Goal: Information Seeking & Learning: Check status

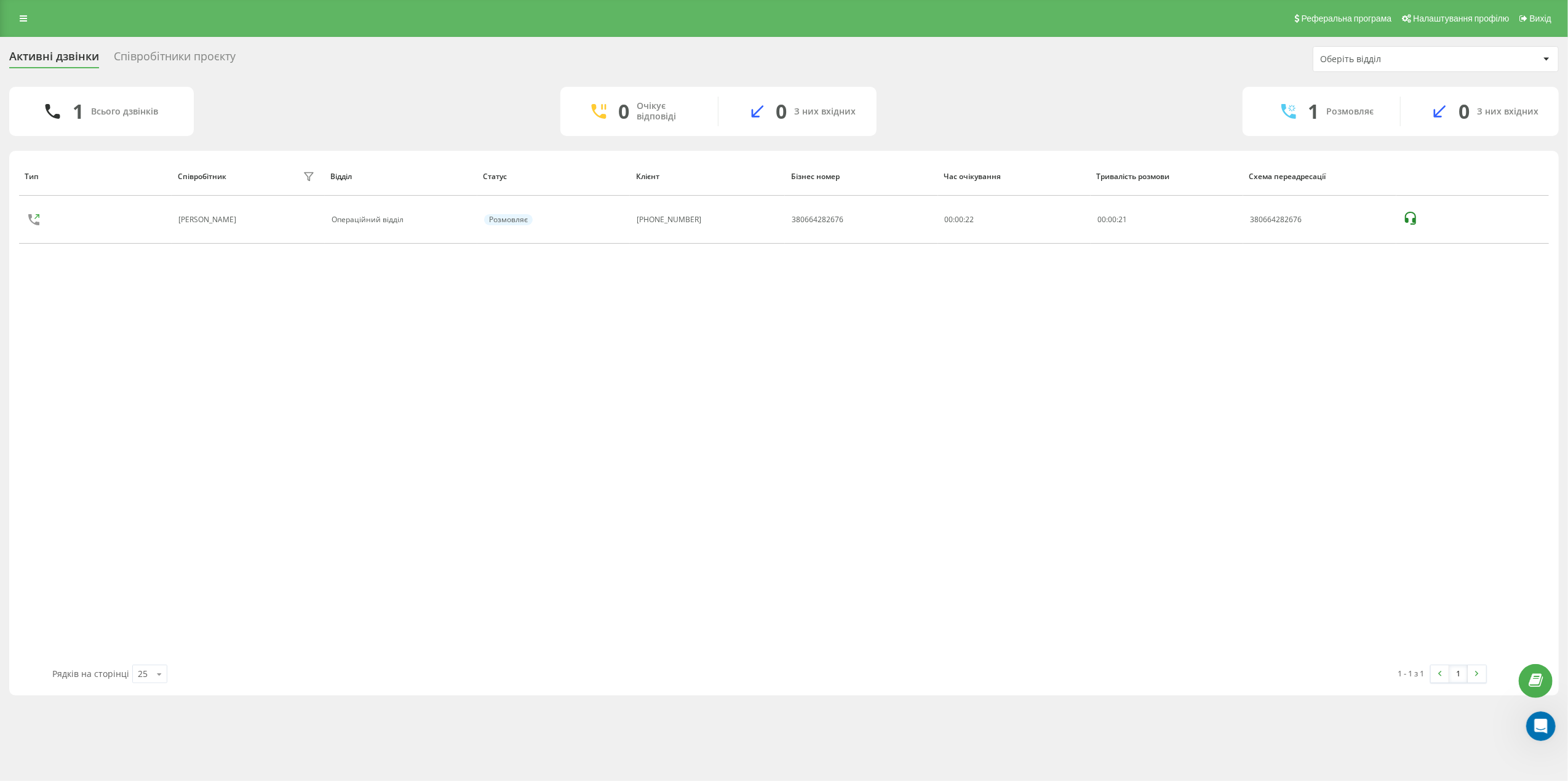
scroll to position [3487, 0]
click at [25, 18] on icon at bounding box center [23, 18] width 8 height 9
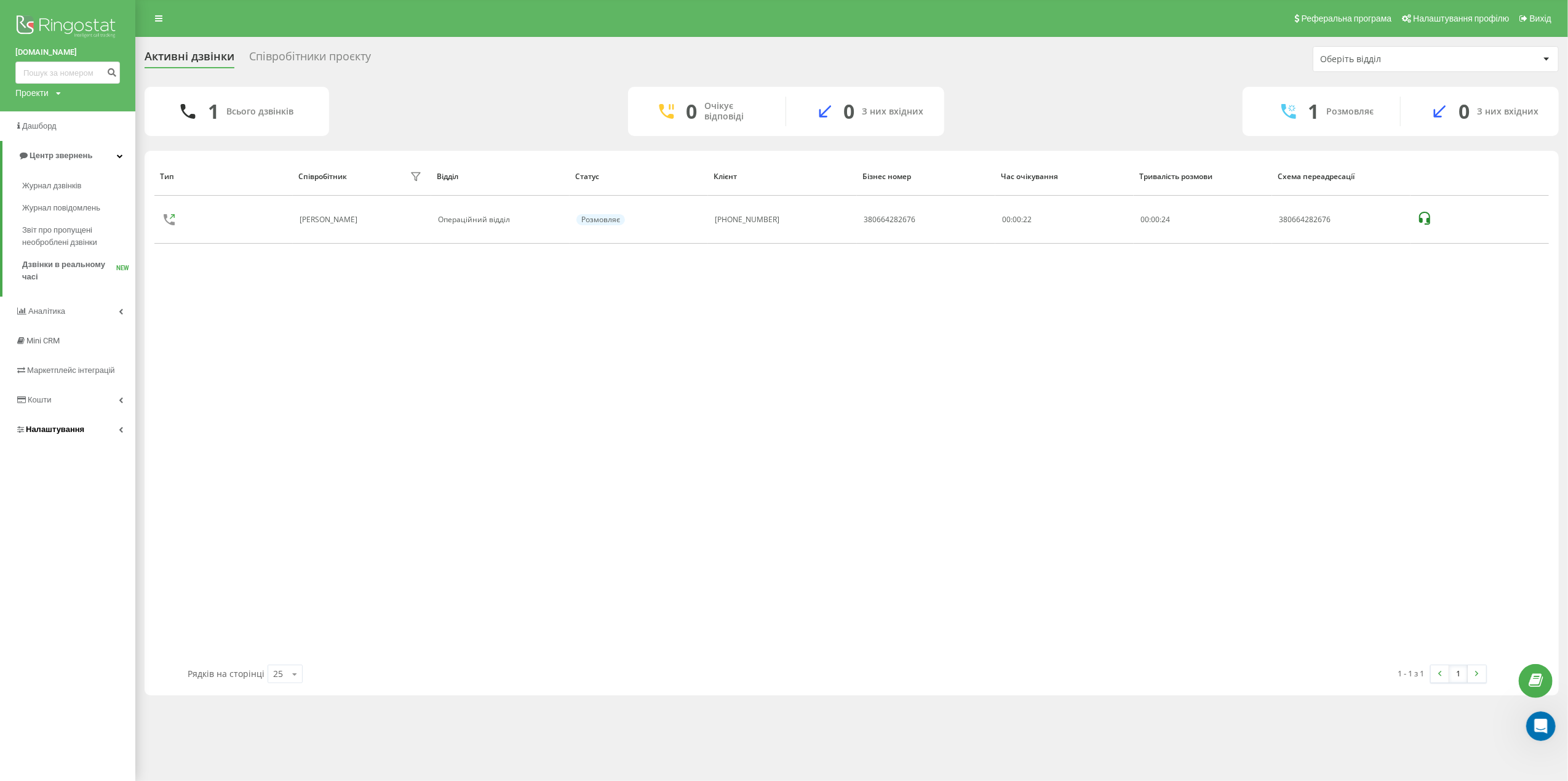
click at [70, 431] on span "Налаштування" at bounding box center [55, 429] width 59 height 10
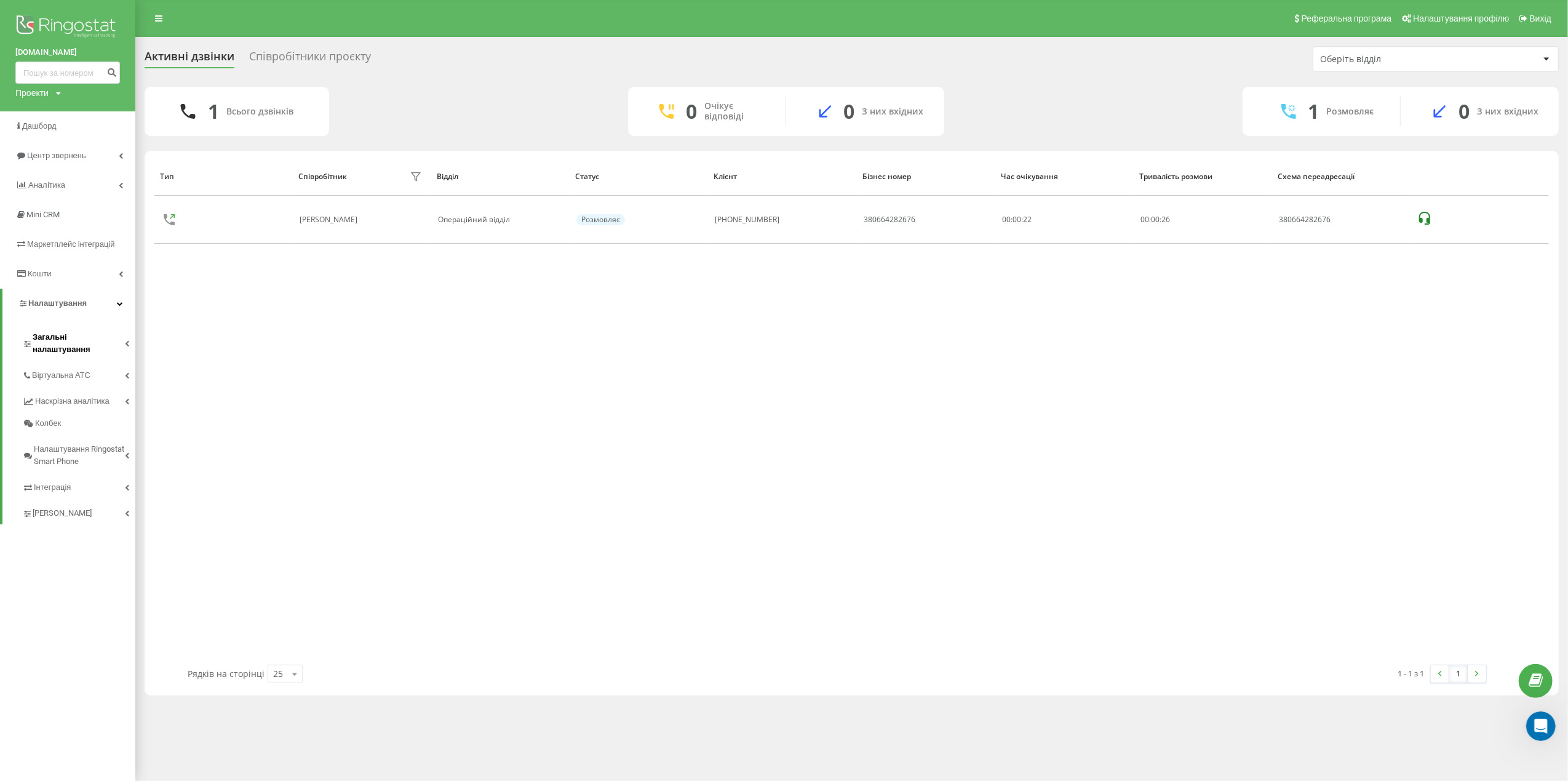
click at [89, 328] on link "Загальні налаштування" at bounding box center [78, 341] width 113 height 38
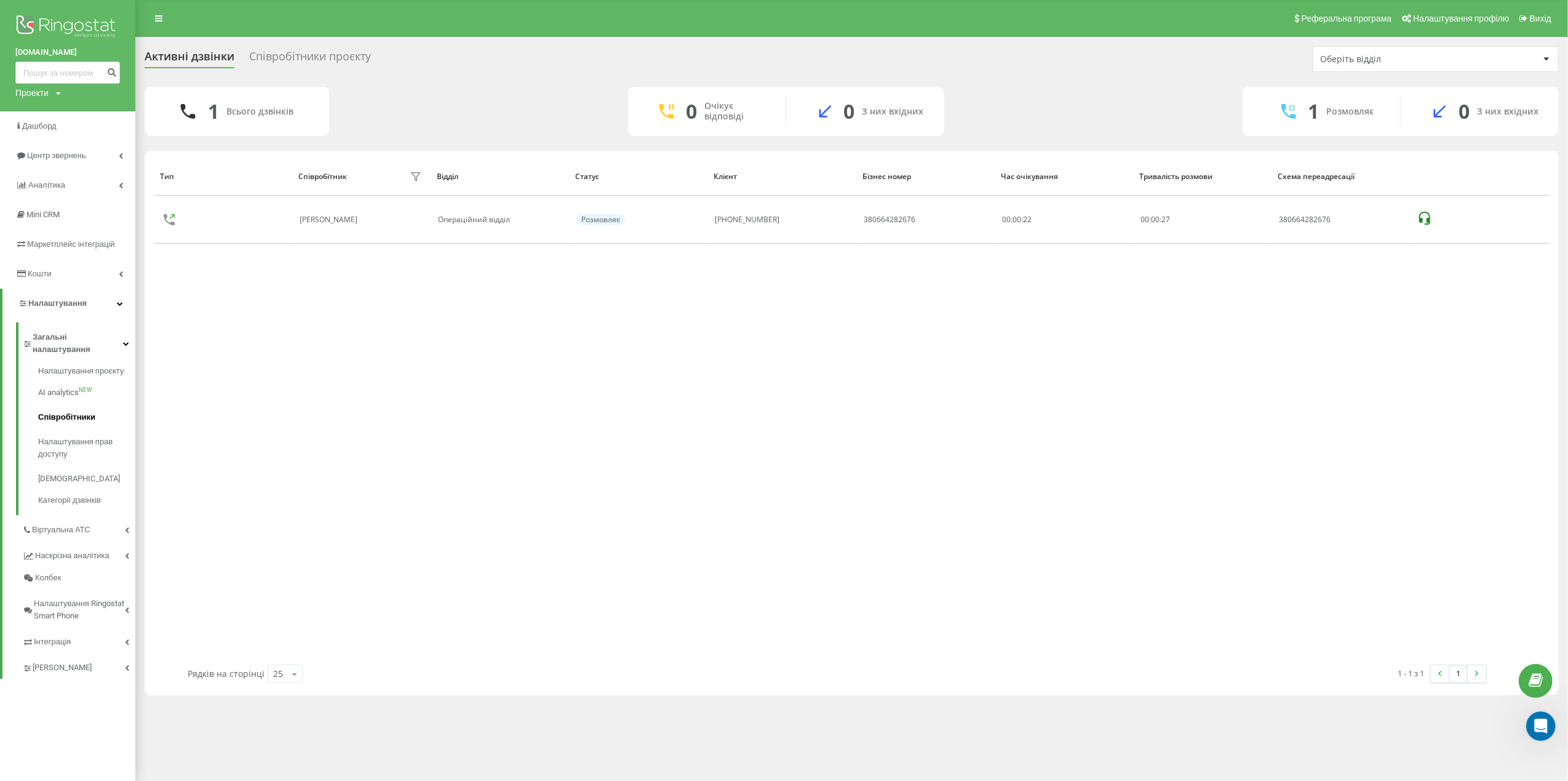
click at [72, 411] on span "Співробітники" at bounding box center [67, 417] width 57 height 12
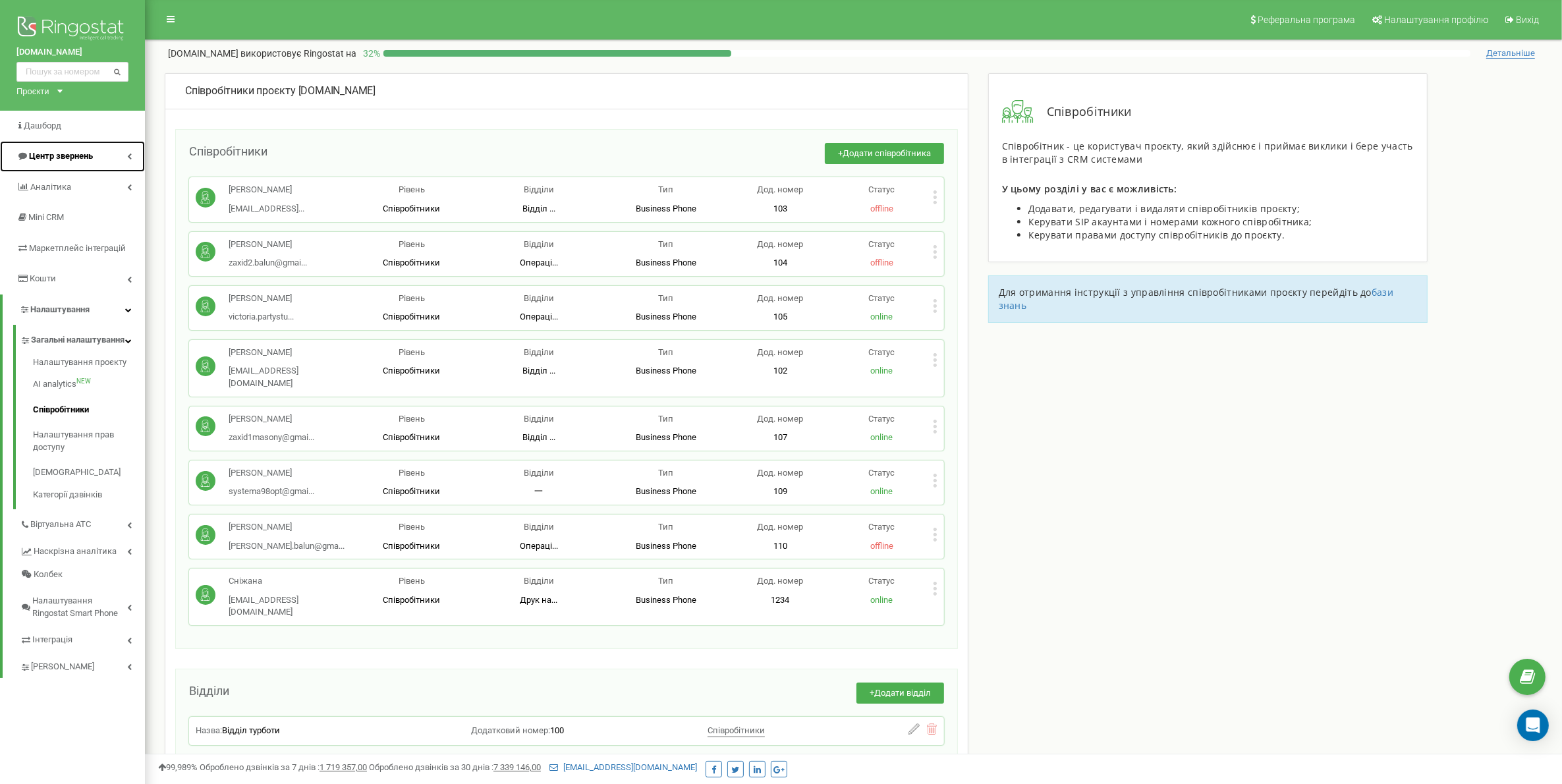
click at [113, 165] on link "Центр звернень" at bounding box center [72, 156] width 145 height 31
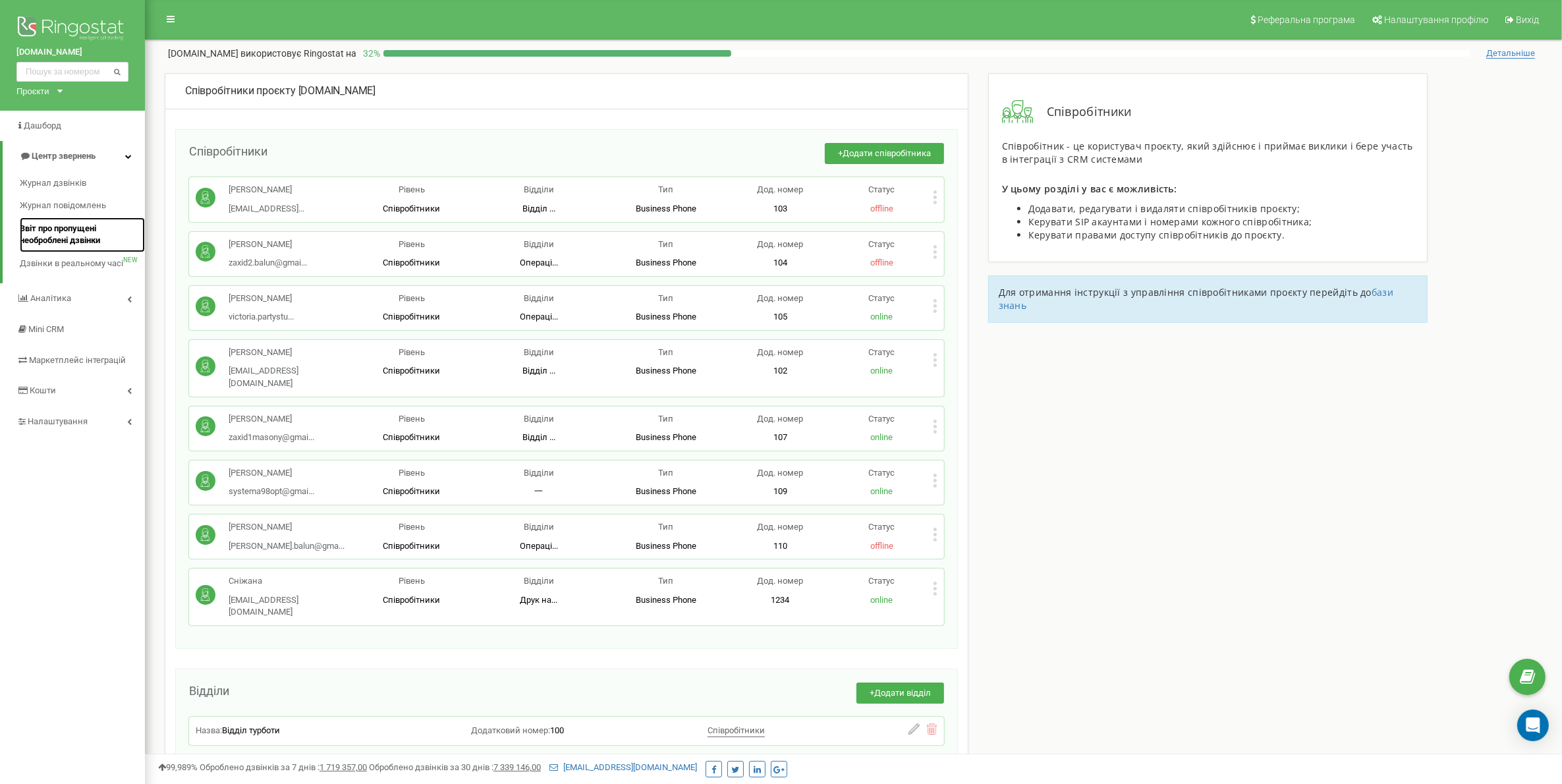
click at [50, 225] on span "Звіт про пропущені необроблені дзвінки" at bounding box center [79, 235] width 118 height 24
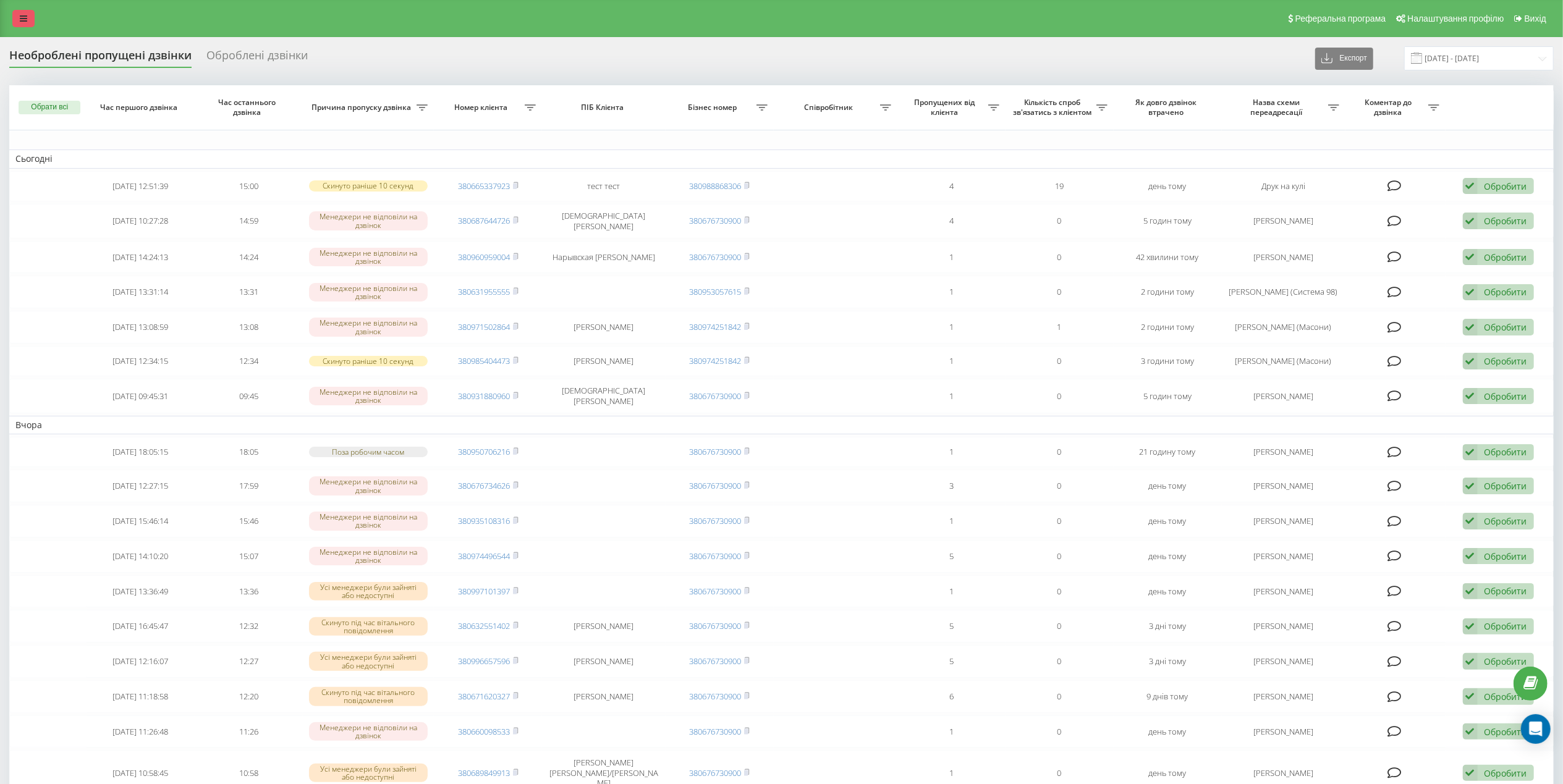
click at [21, 19] on icon at bounding box center [23, 19] width 8 height 9
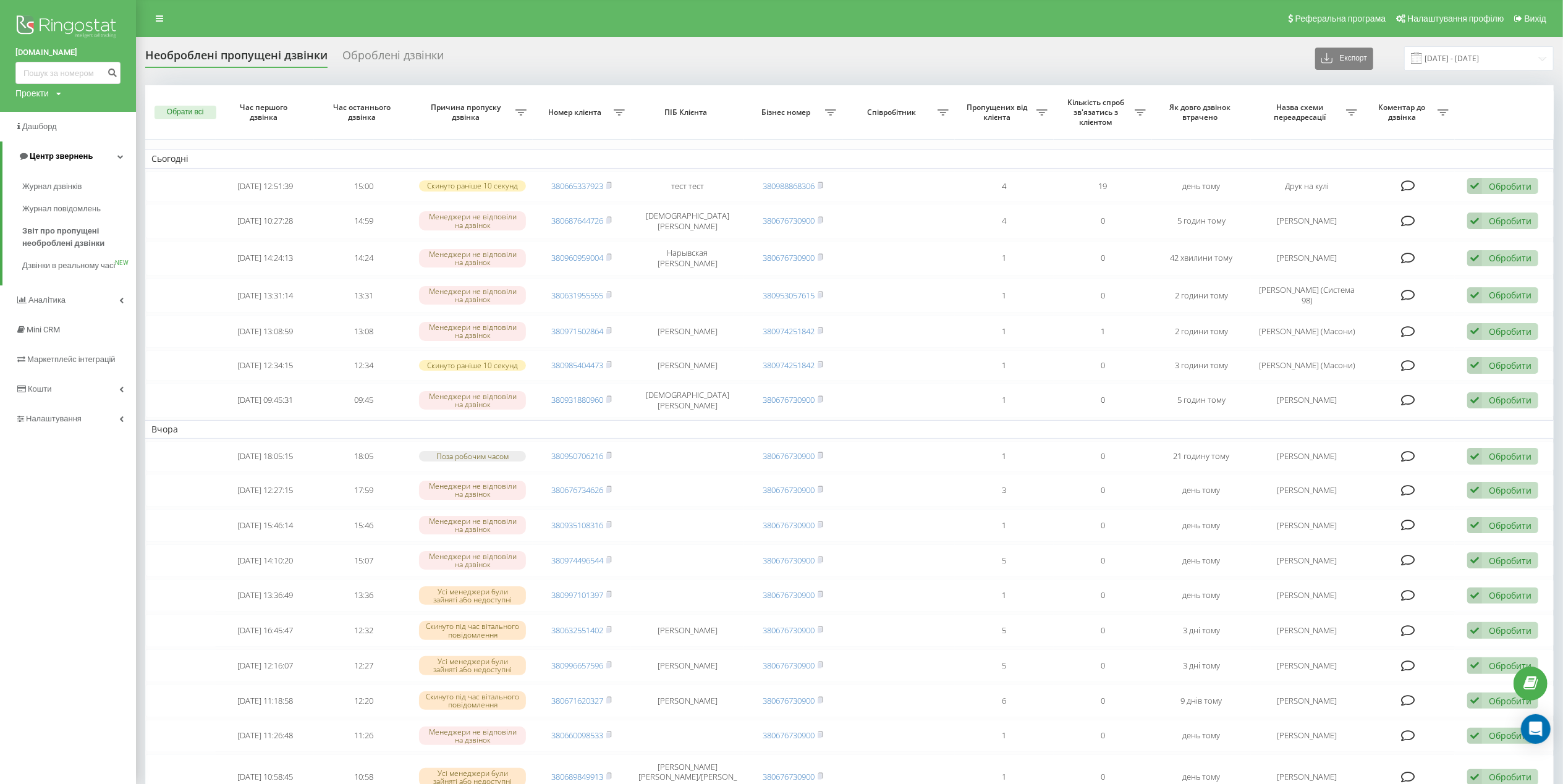
click at [36, 158] on span "Центр звернень" at bounding box center [61, 156] width 63 height 10
click at [36, 158] on span "Центр звернень" at bounding box center [59, 156] width 63 height 10
click at [60, 182] on span "Журнал дзвінків" at bounding box center [55, 186] width 66 height 12
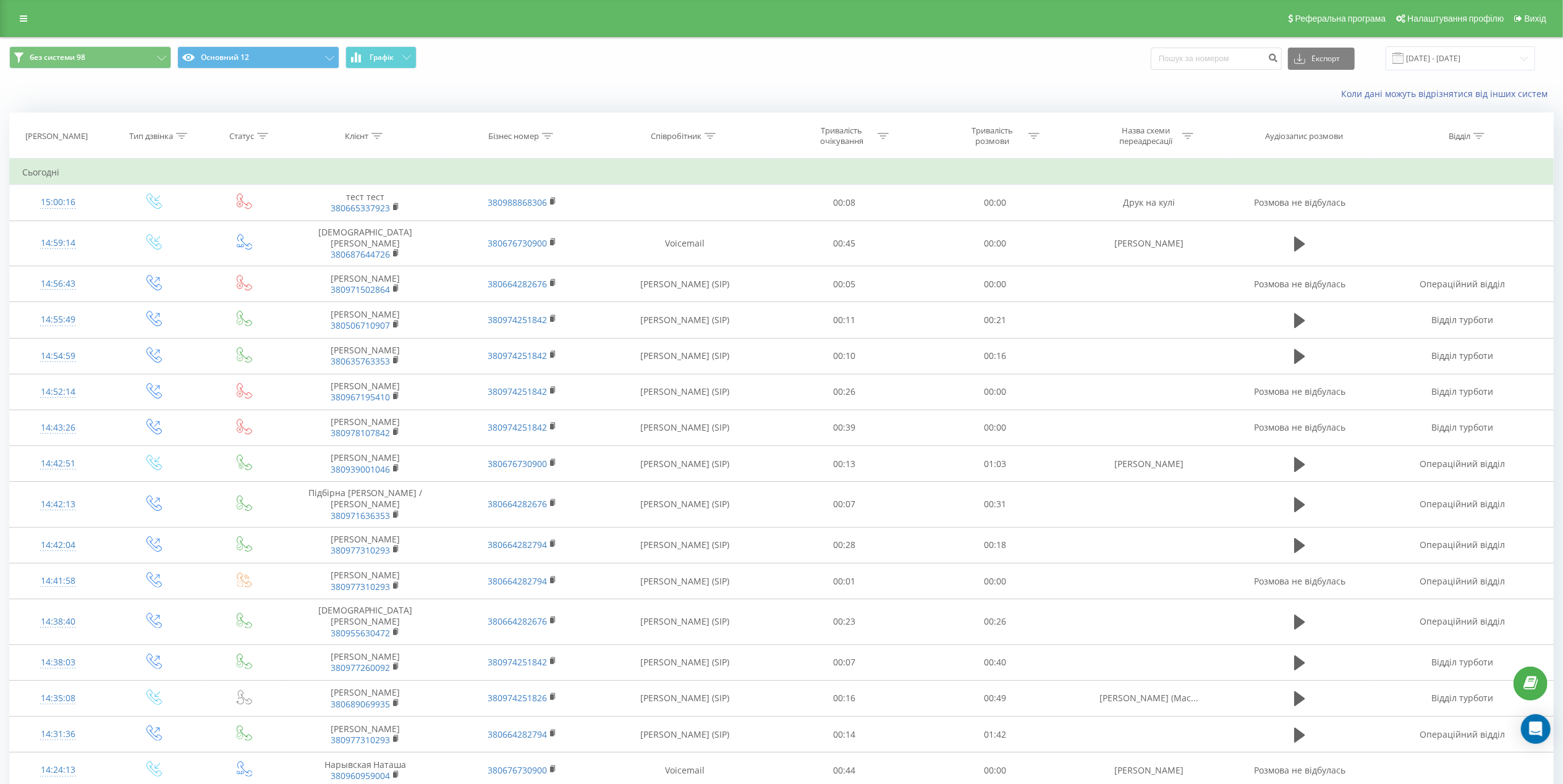
click at [26, 8] on div "Реферальна програма Налаштування профілю Вихід" at bounding box center [782, 19] width 1563 height 37
click at [27, 15] on link at bounding box center [23, 18] width 22 height 17
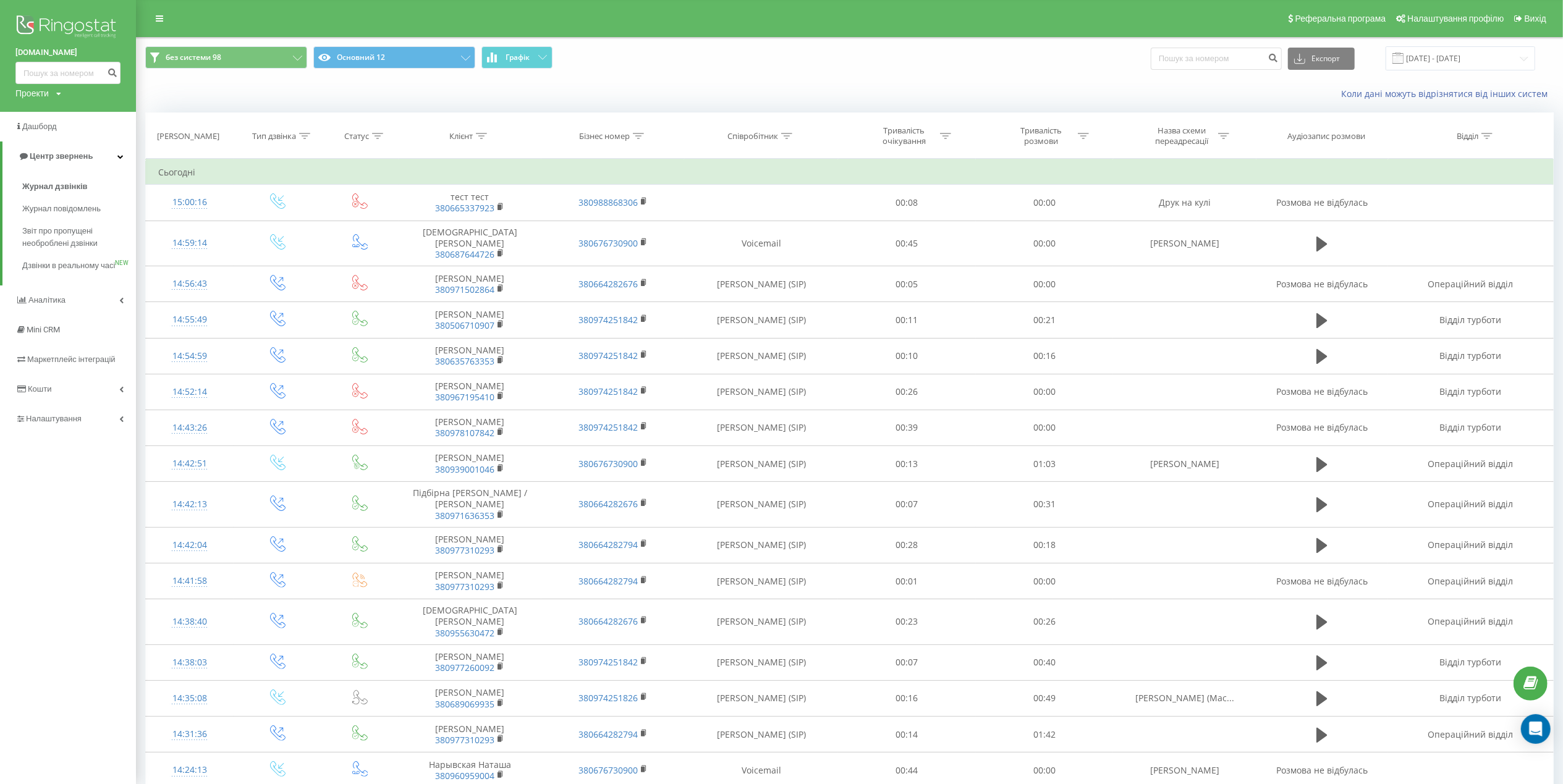
click at [25, 17] on img at bounding box center [68, 27] width 105 height 31
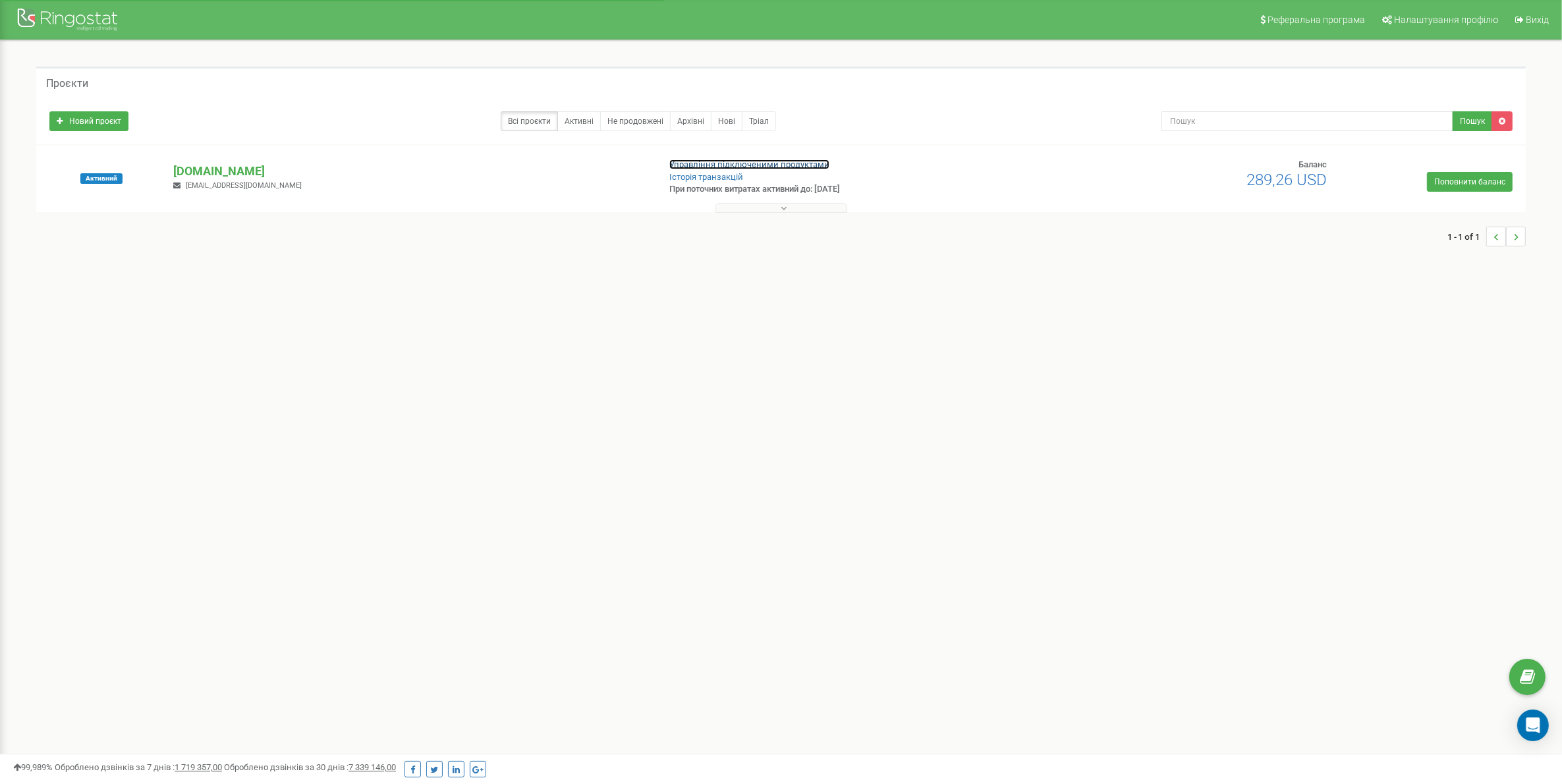
click at [707, 159] on link "Управління підключеними продуктами" at bounding box center [749, 164] width 160 height 10
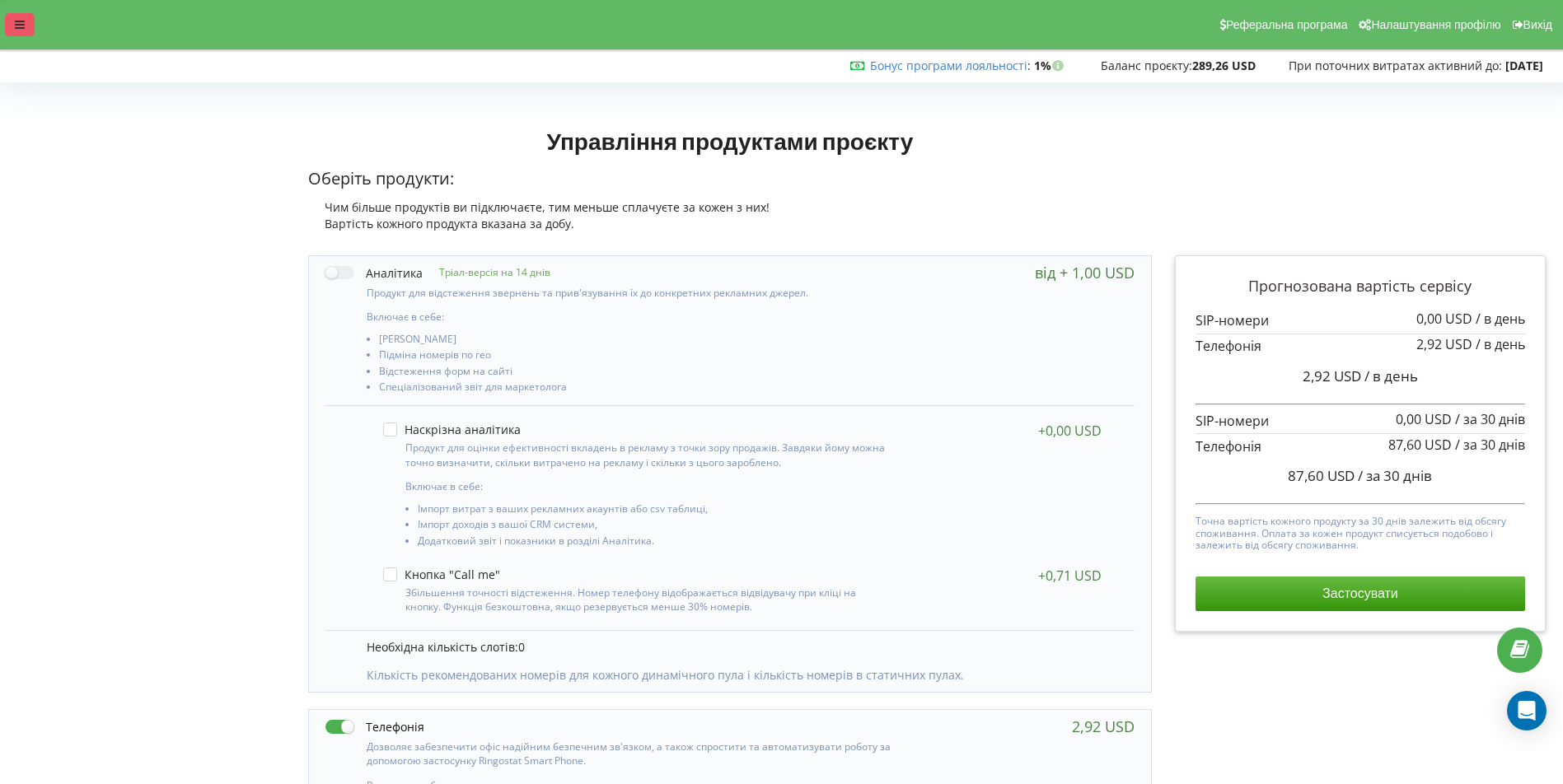
click at [16, 21] on icon at bounding box center [19, 25] width 10 height 12
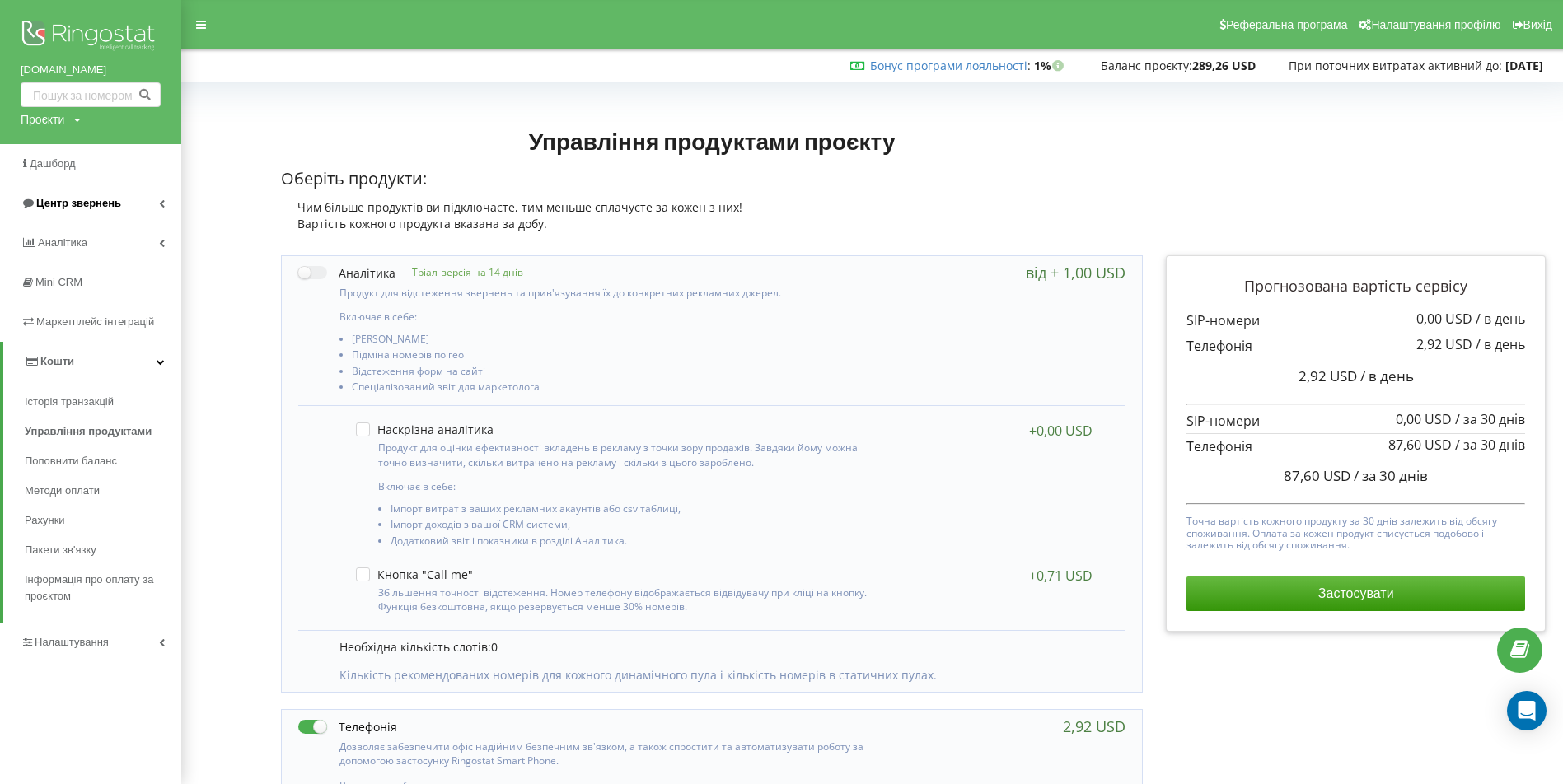
click at [100, 201] on span "Центр звернень" at bounding box center [79, 203] width 85 height 13
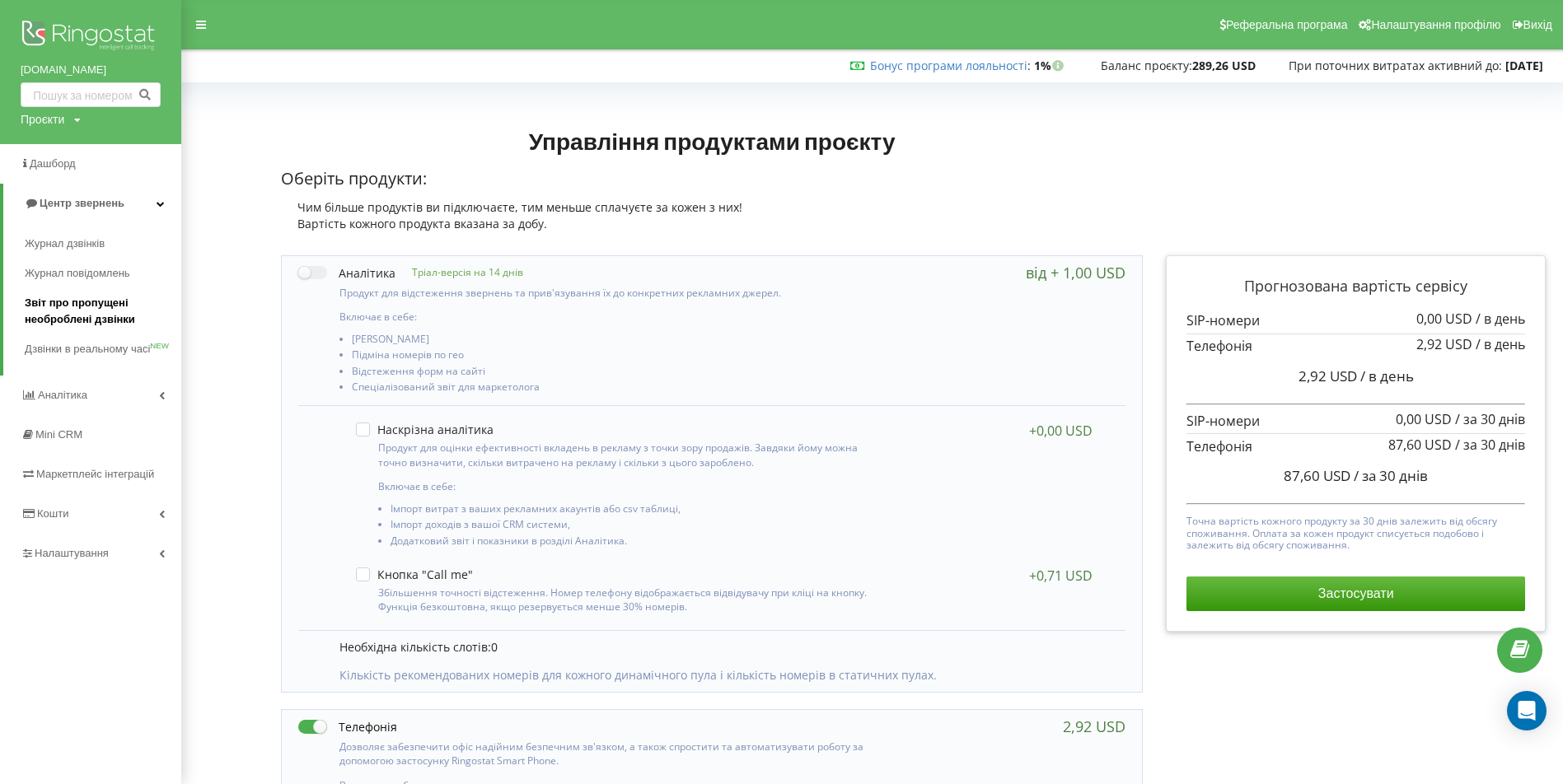
click at [82, 303] on span "Звіт про пропущені необроблені дзвінки" at bounding box center [99, 312] width 148 height 33
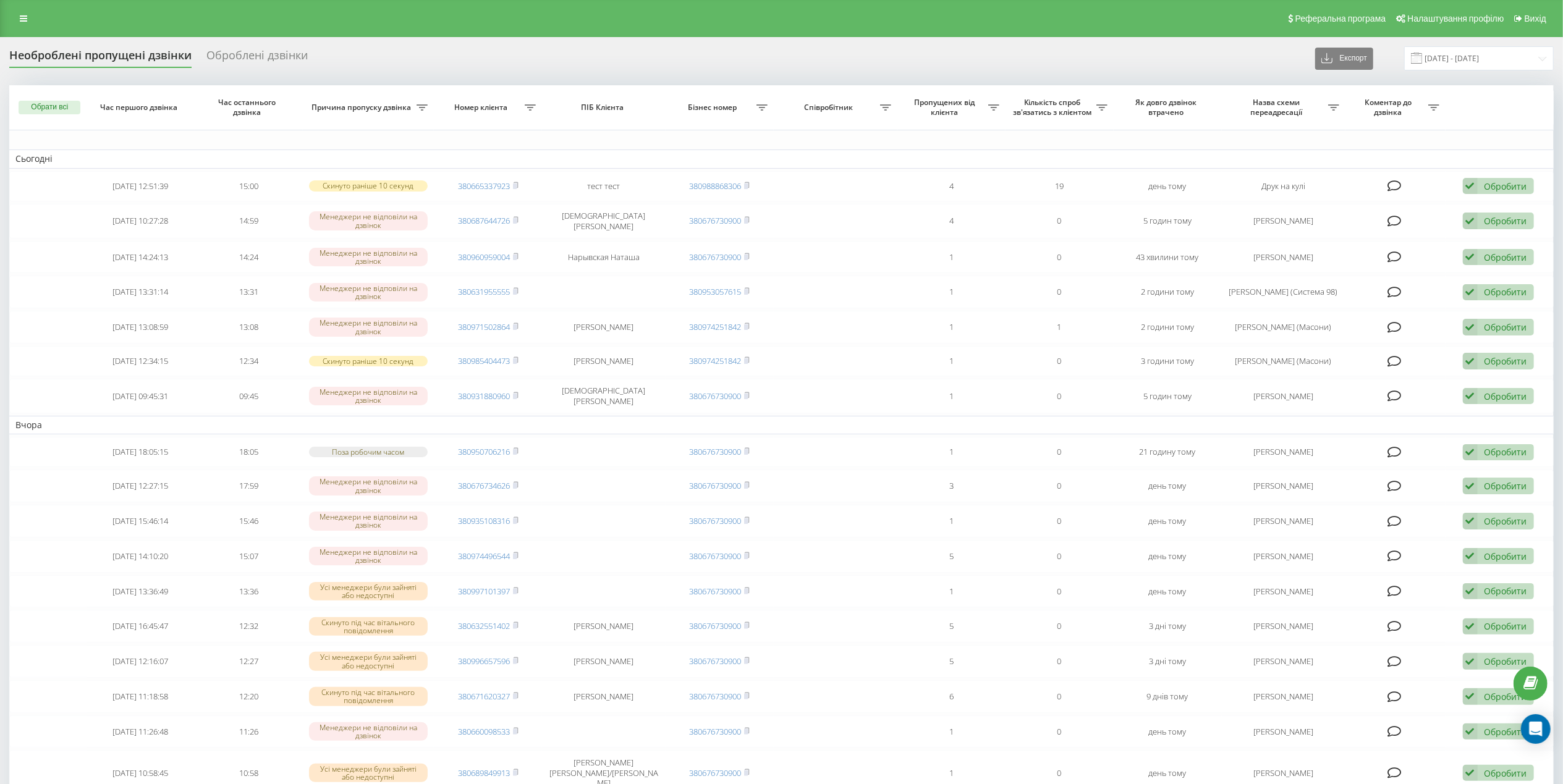
click at [11, 13] on div "Реферальна програма Налаштування профілю Вихід" at bounding box center [782, 19] width 1563 height 37
click at [23, 16] on icon at bounding box center [23, 19] width 8 height 9
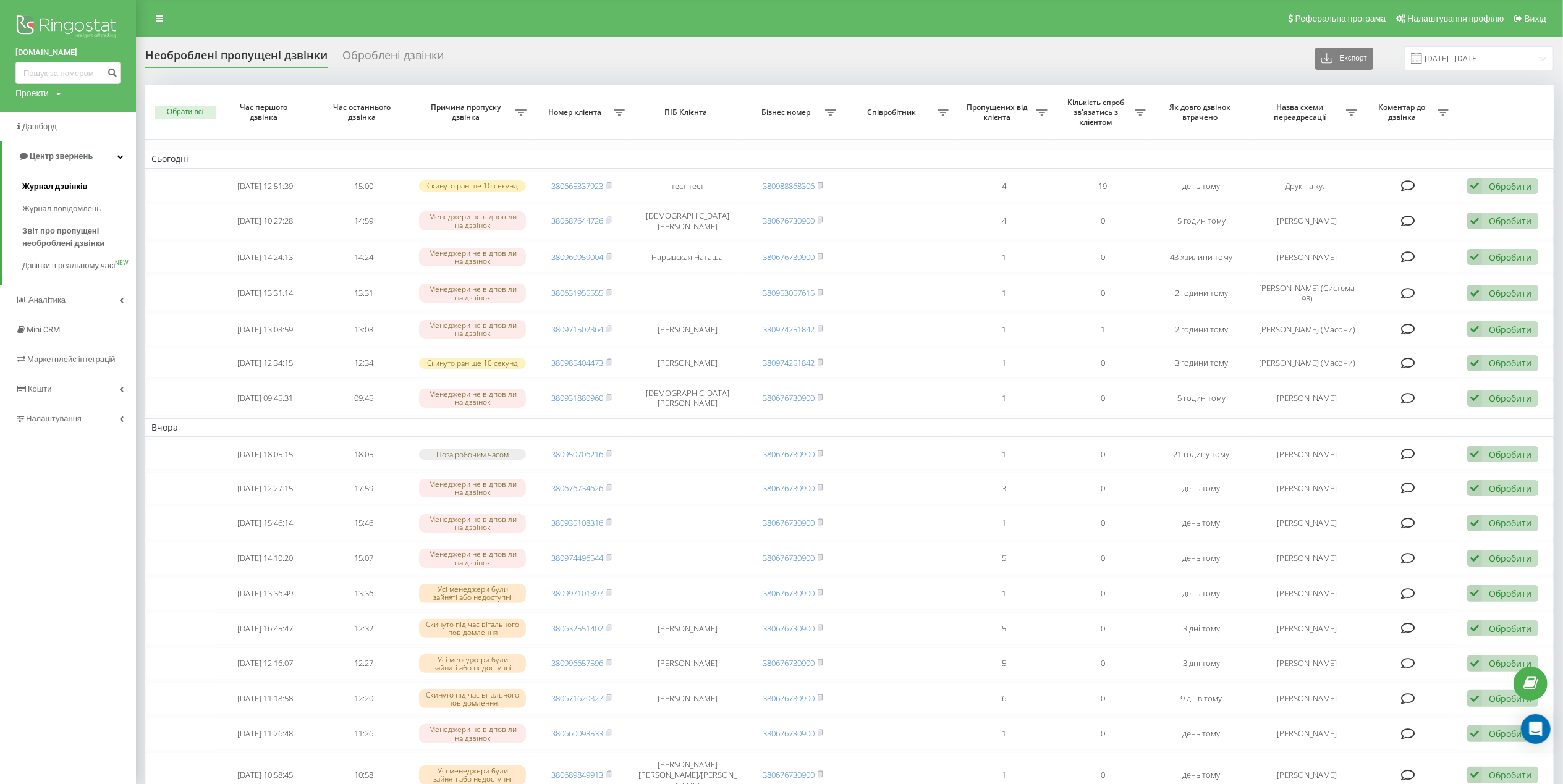
click at [65, 186] on span "Журнал дзвінків" at bounding box center [55, 186] width 66 height 12
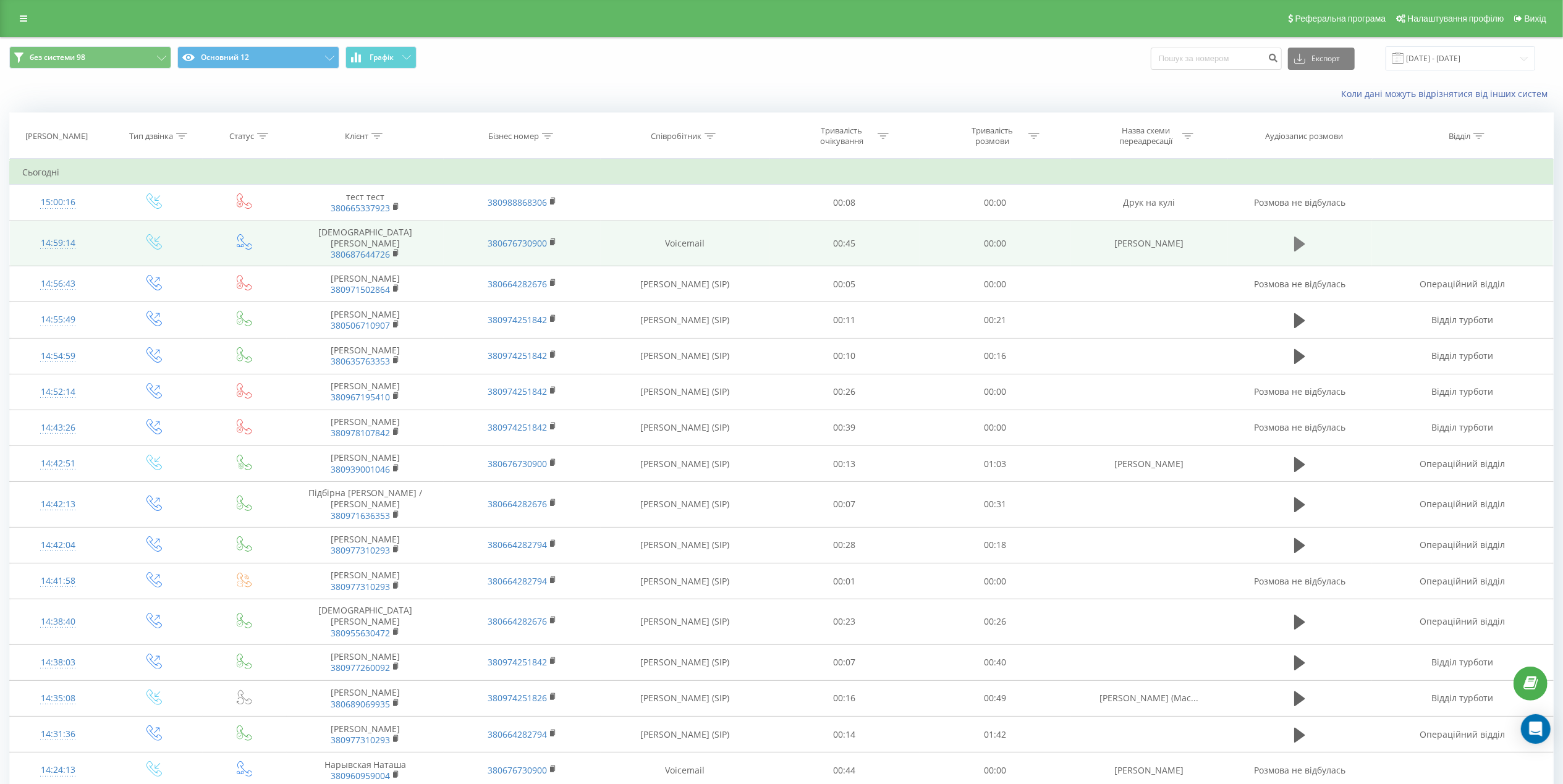
click at [1292, 242] on button at bounding box center [1299, 244] width 19 height 19
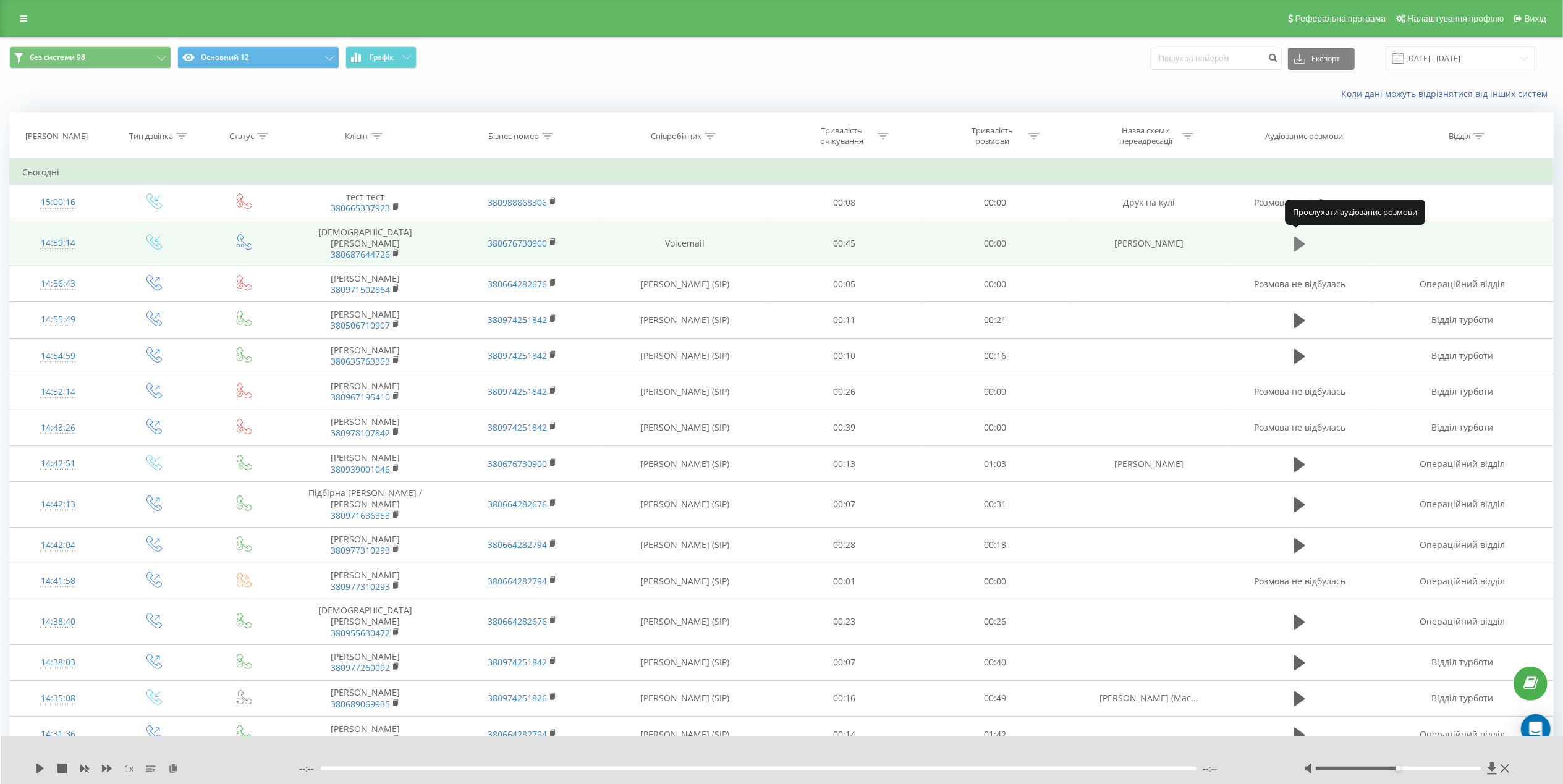
click at [1303, 242] on icon at bounding box center [1300, 243] width 11 height 17
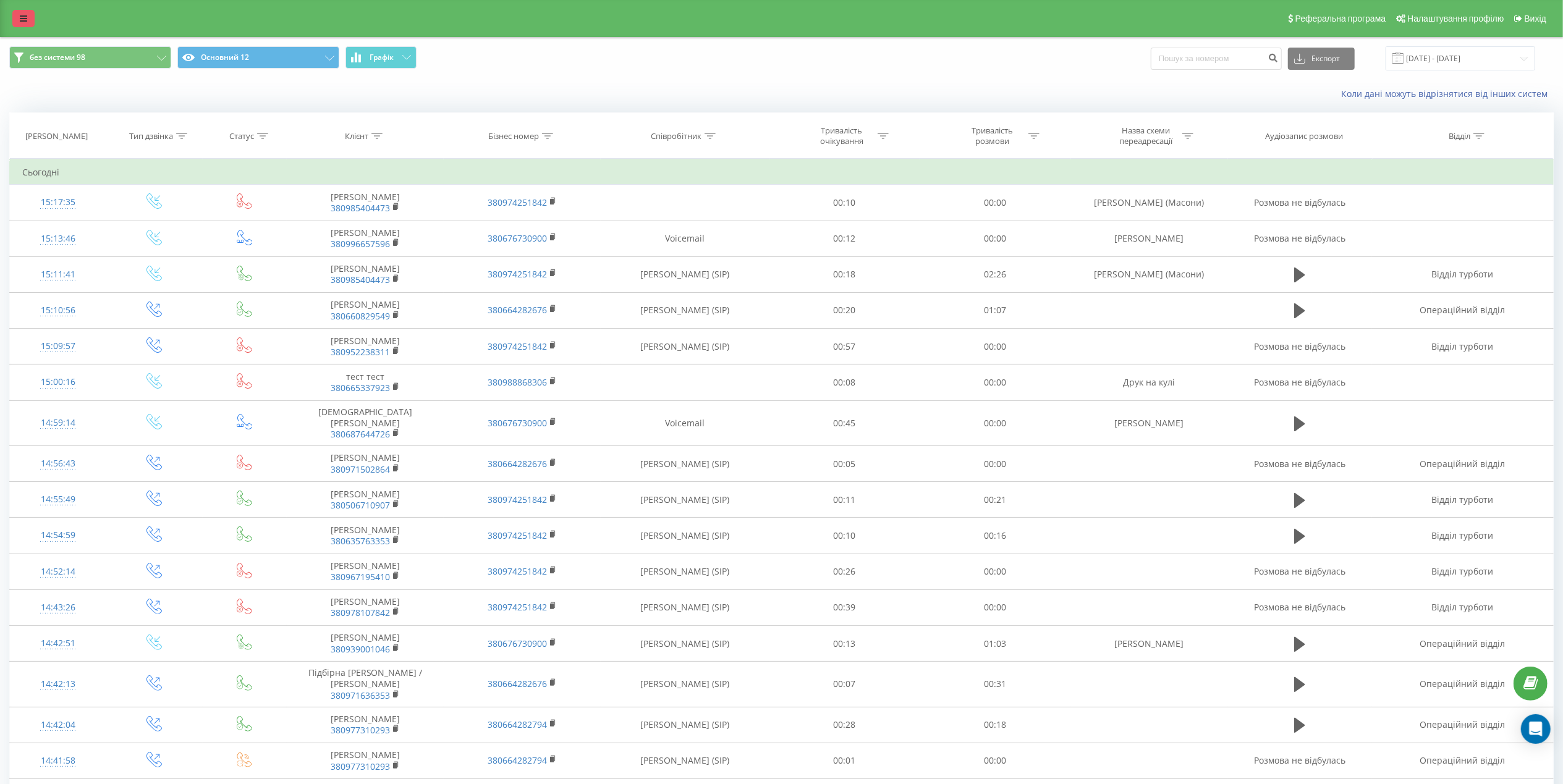
click at [26, 14] on link at bounding box center [23, 18] width 22 height 17
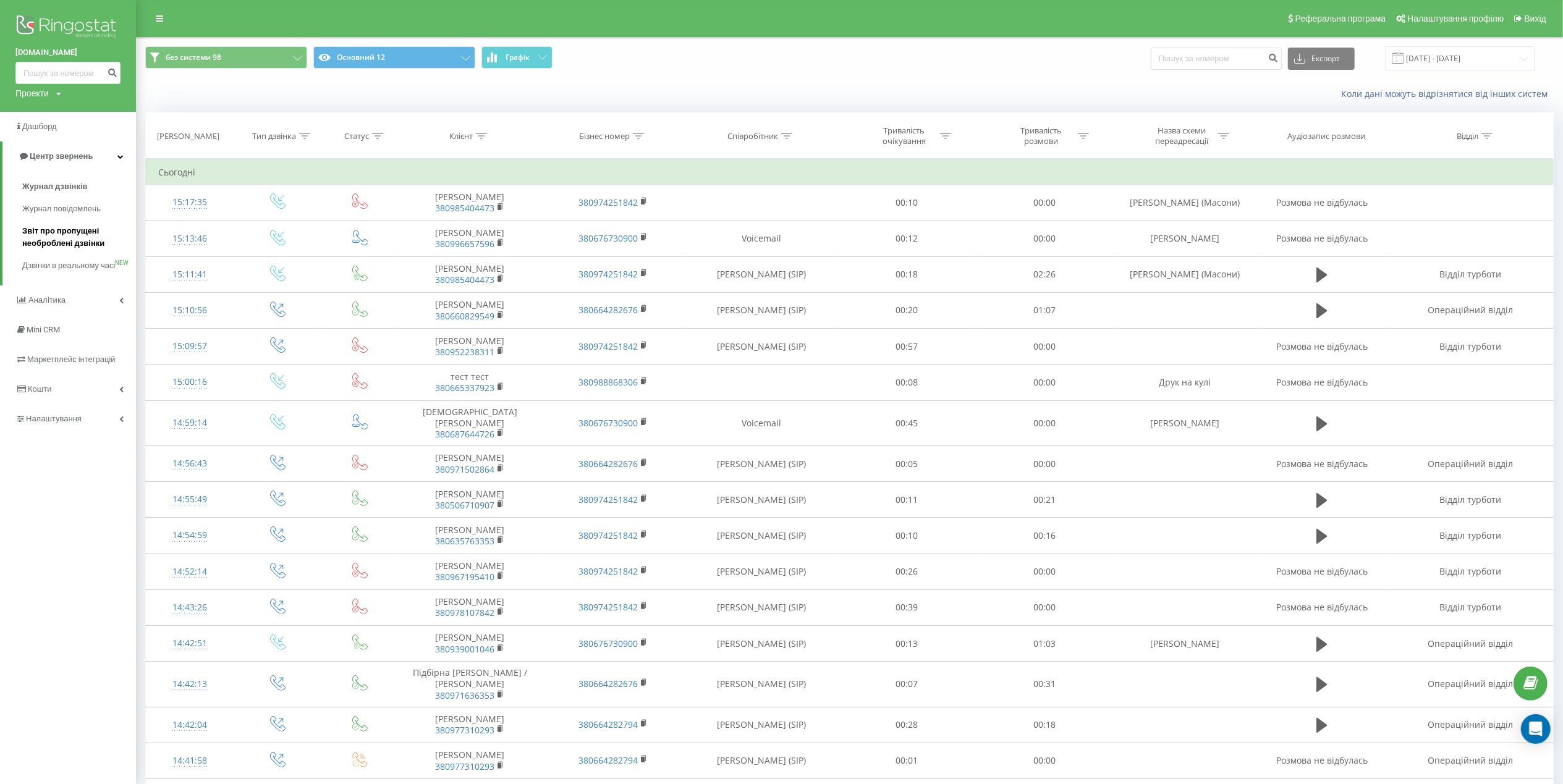
click at [82, 234] on span "Звіт про пропущені необроблені дзвінки" at bounding box center [75, 237] width 108 height 25
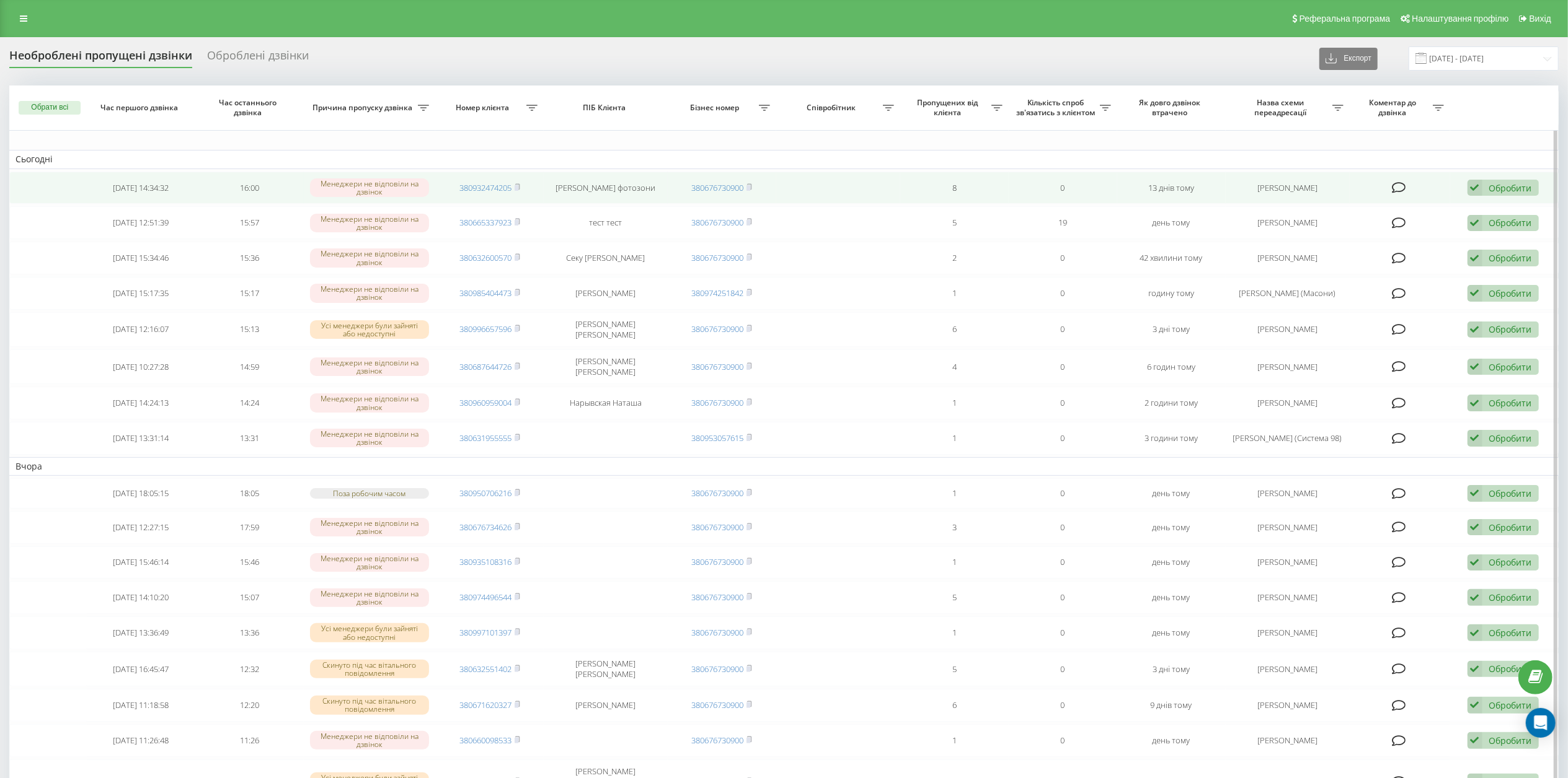
click at [951, 186] on td "8" at bounding box center [955, 188] width 109 height 33
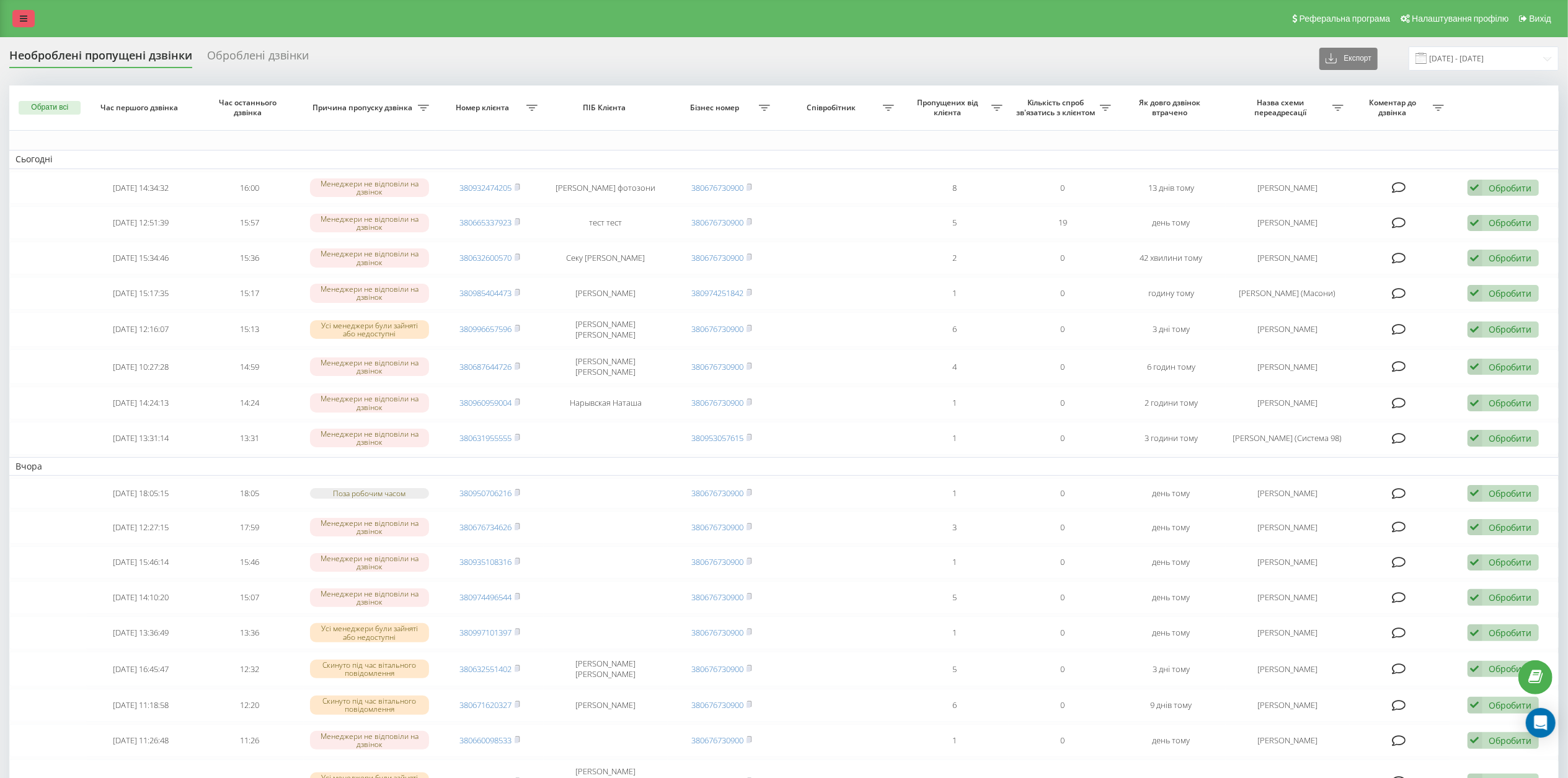
click at [30, 14] on link at bounding box center [23, 18] width 22 height 17
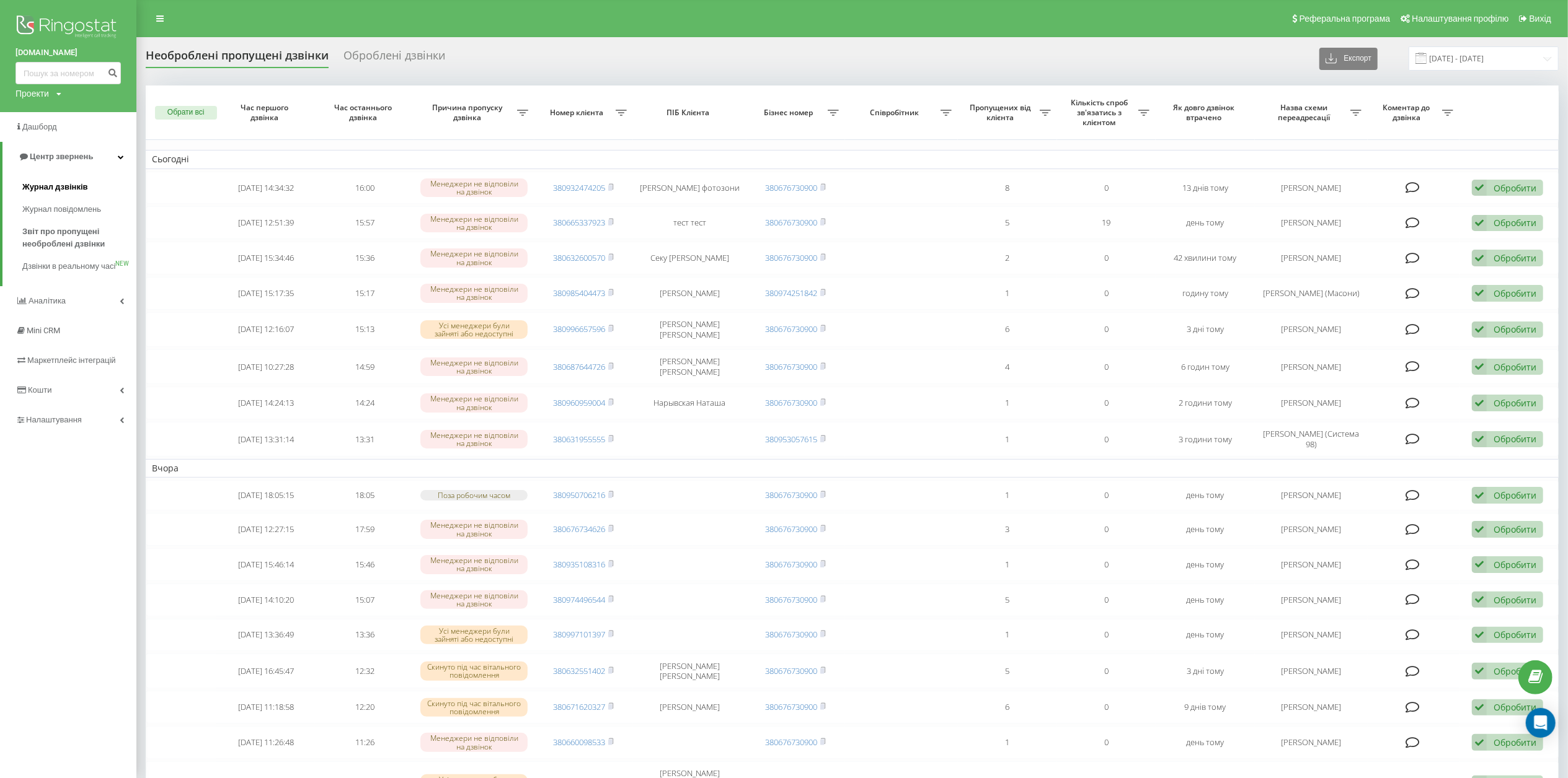
click at [77, 188] on span "Журнал дзвінків" at bounding box center [55, 187] width 66 height 12
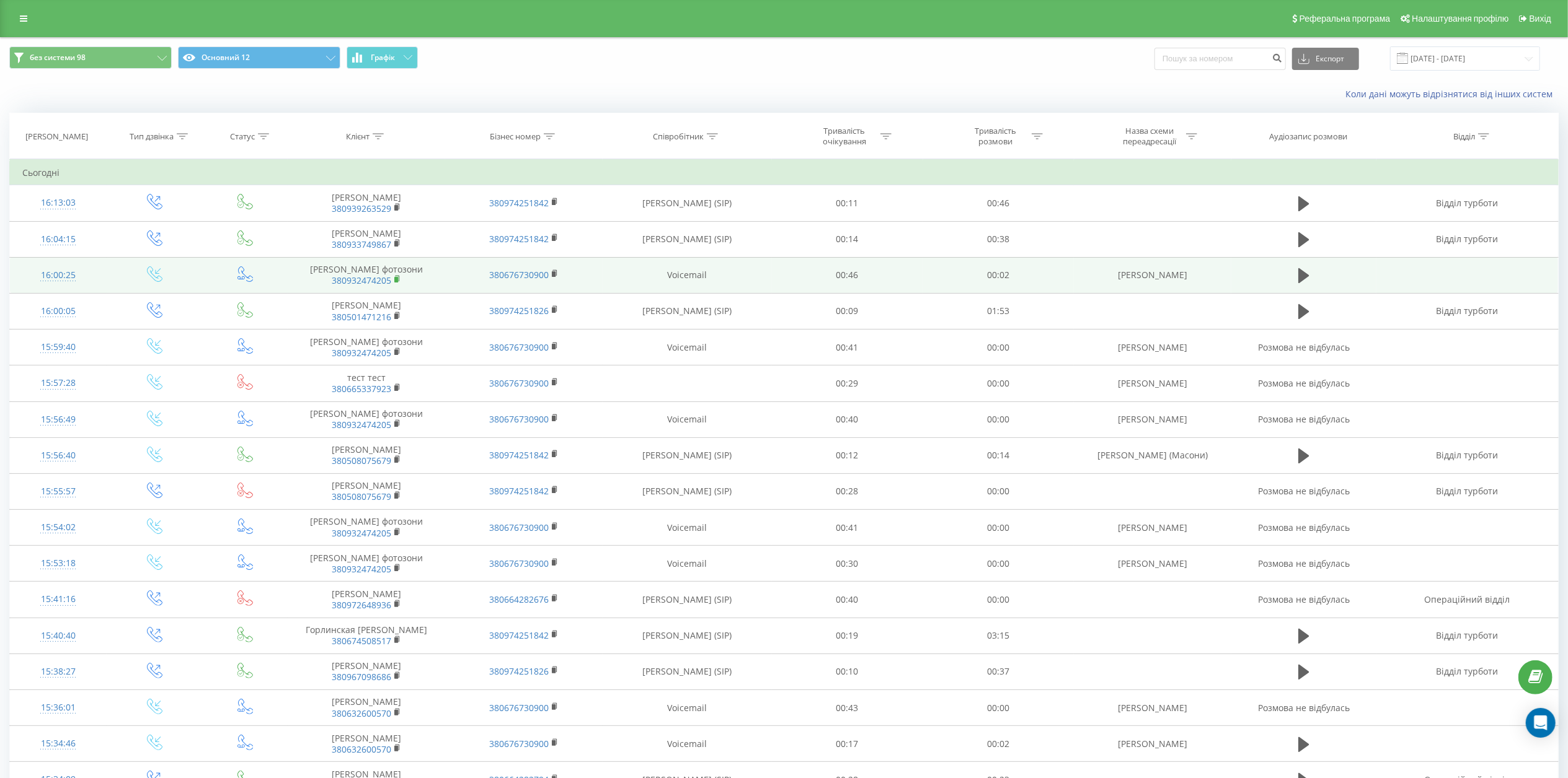
click at [397, 279] on rect at bounding box center [395, 280] width 3 height 5
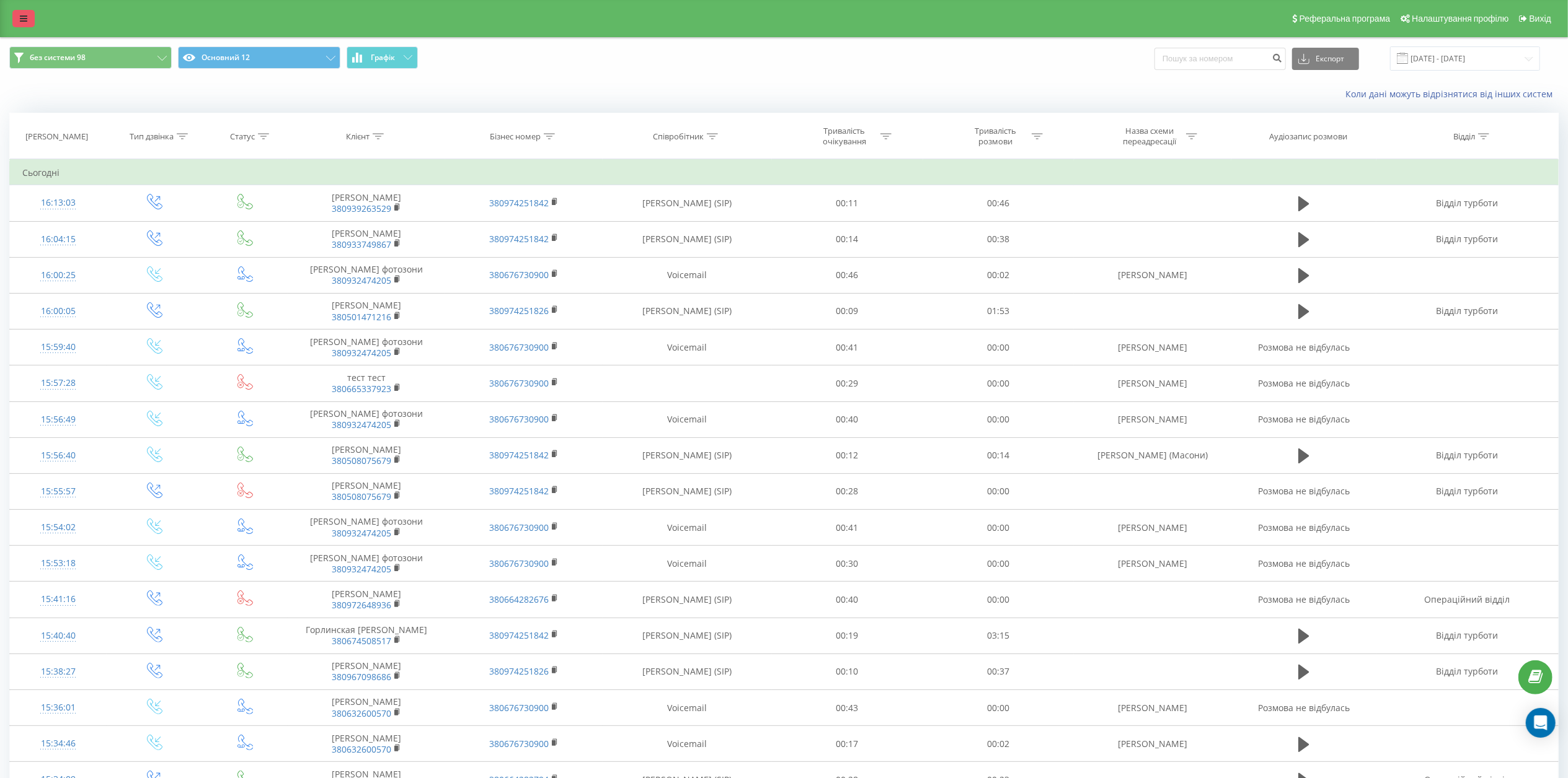
click at [12, 11] on link at bounding box center [23, 18] width 22 height 17
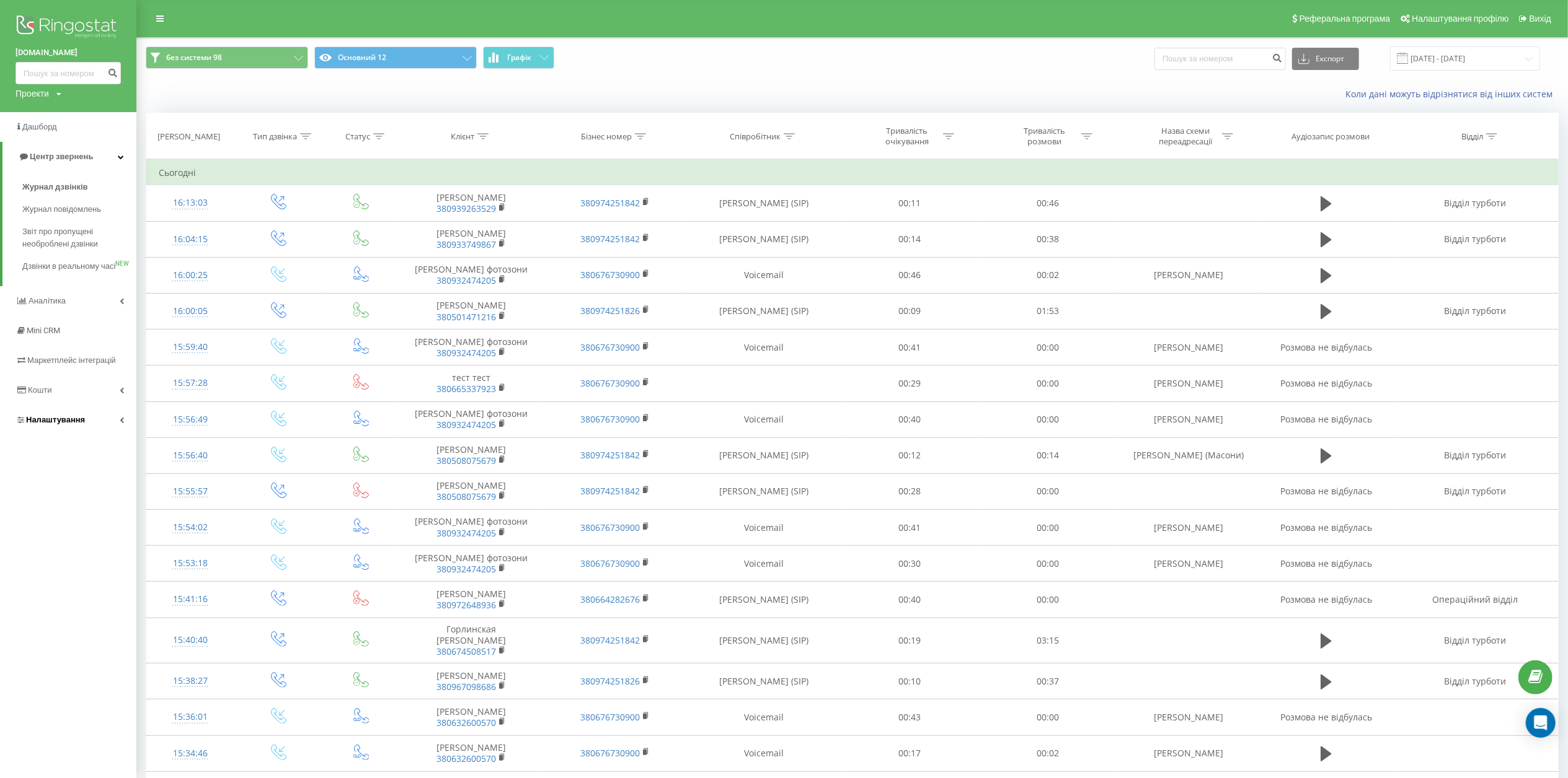
click at [77, 426] on span "Налаштування" at bounding box center [50, 420] width 69 height 12
click at [102, 337] on span "Загальні налаштування" at bounding box center [79, 346] width 93 height 25
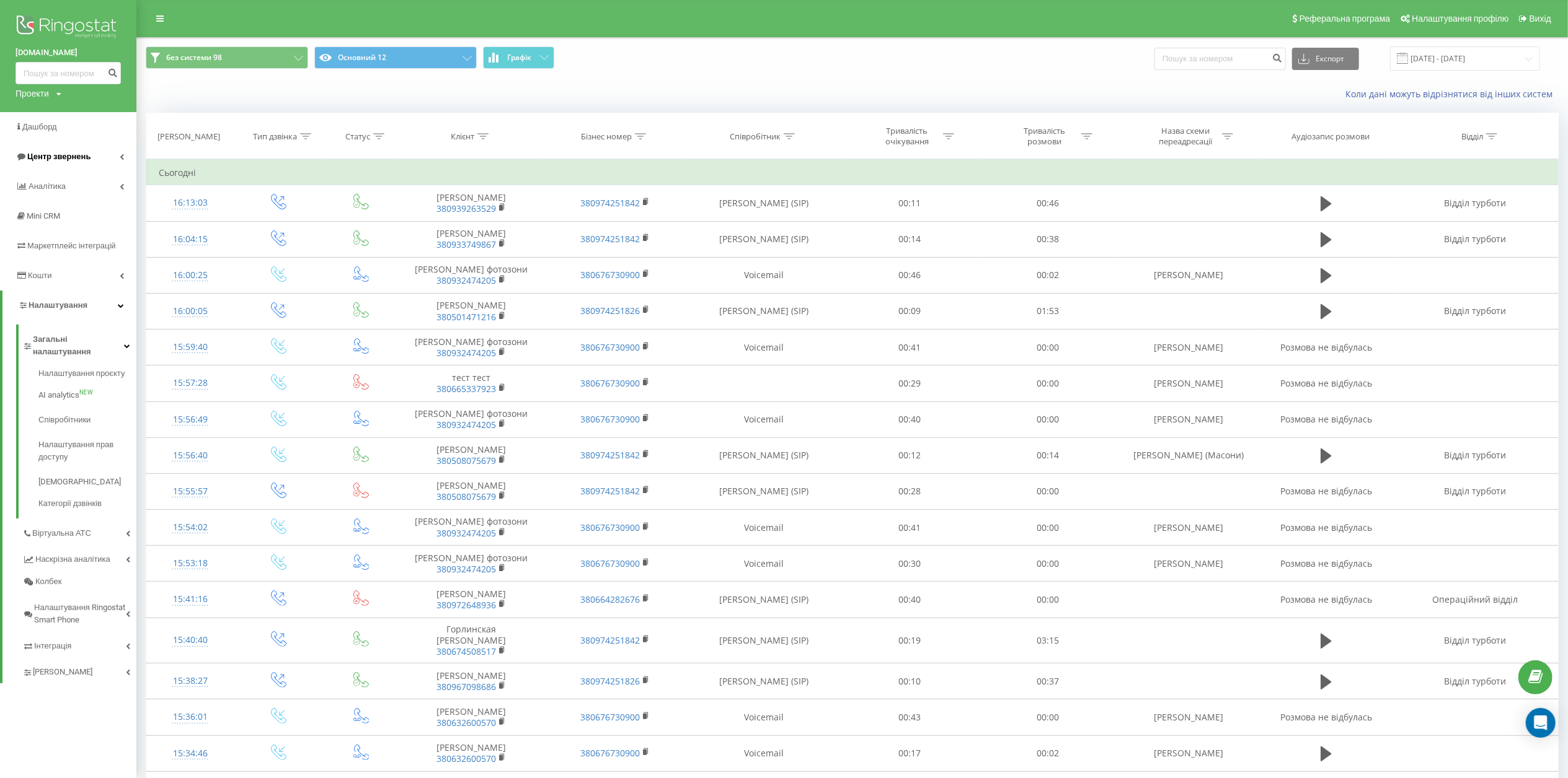
click at [87, 154] on link "Центр звернень" at bounding box center [68, 156] width 136 height 30
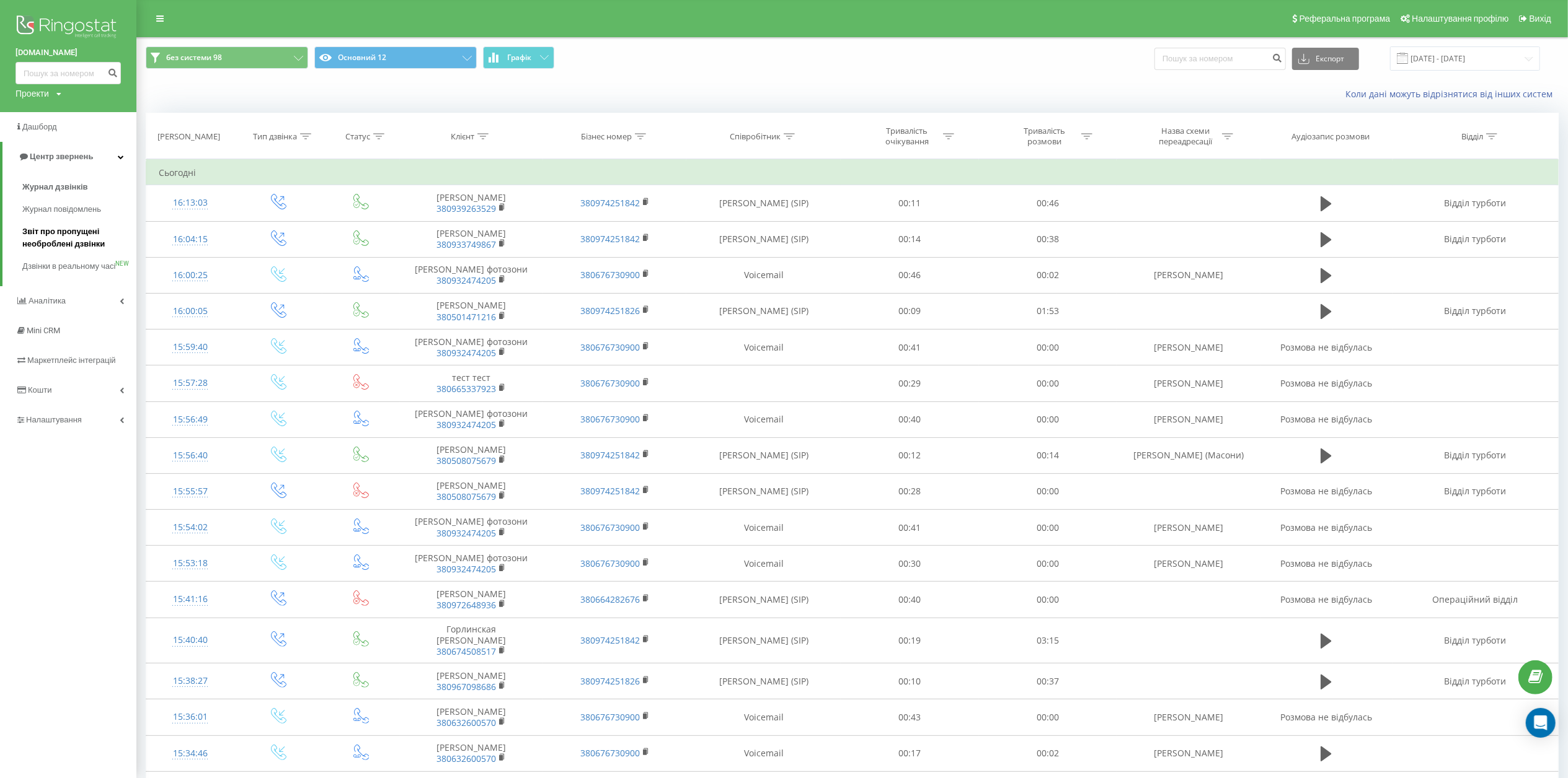
click at [80, 241] on span "Звіт про пропущені необроблені дзвінки" at bounding box center [76, 238] width 108 height 25
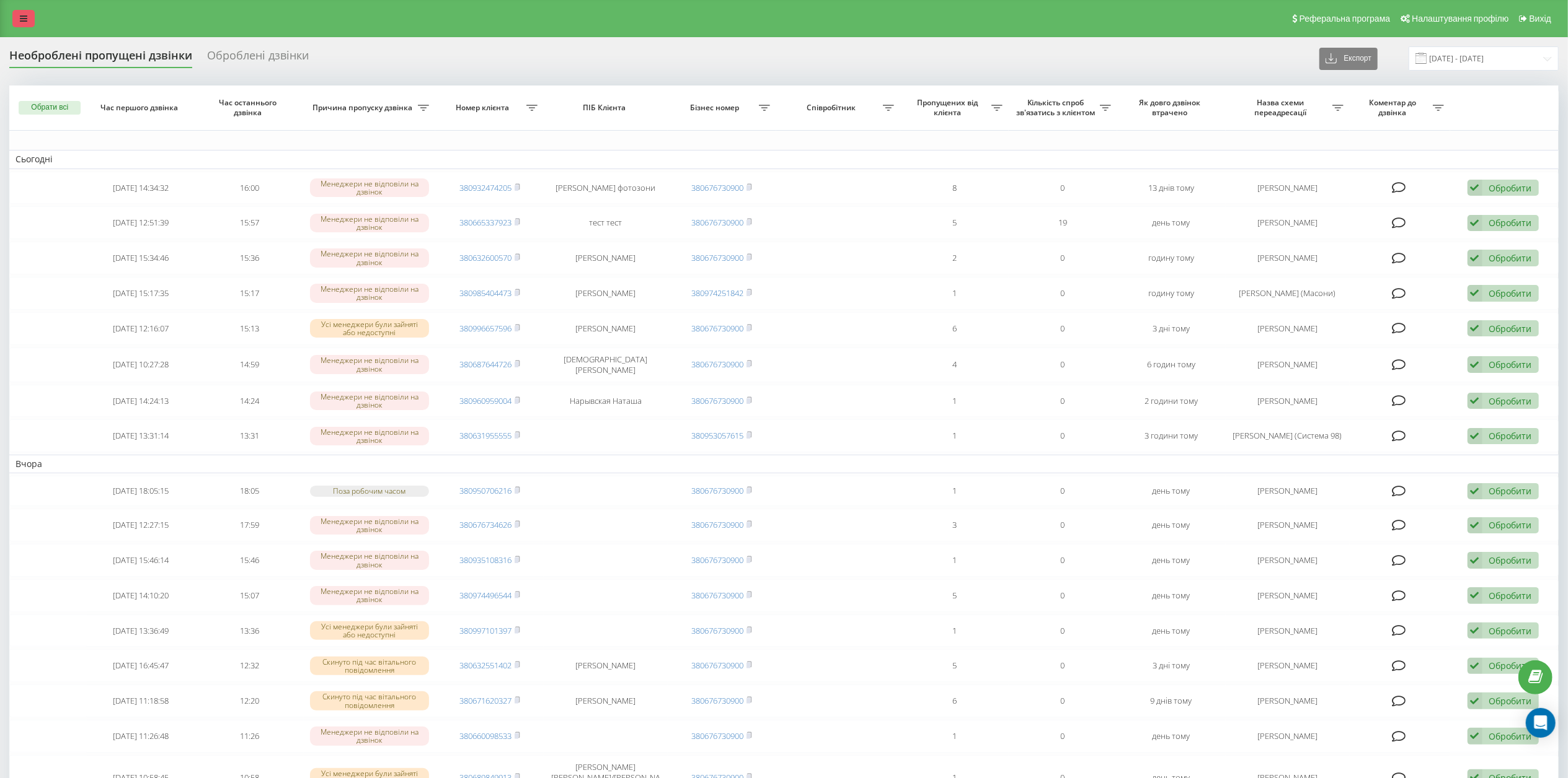
click at [25, 19] on icon at bounding box center [23, 19] width 8 height 9
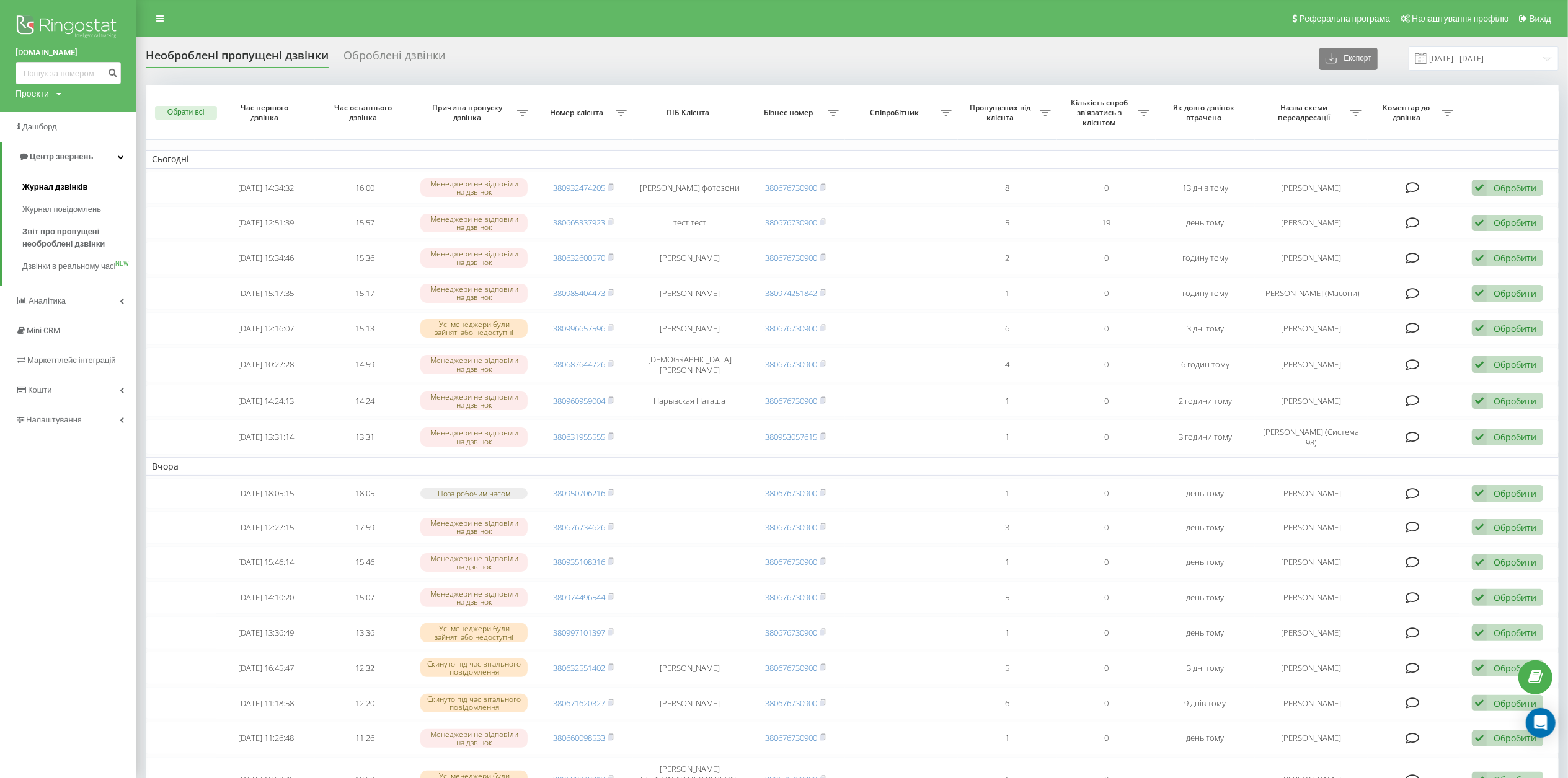
click at [56, 190] on span "Журнал дзвінків" at bounding box center [55, 187] width 66 height 12
click at [72, 423] on link "Налаштування" at bounding box center [68, 420] width 136 height 30
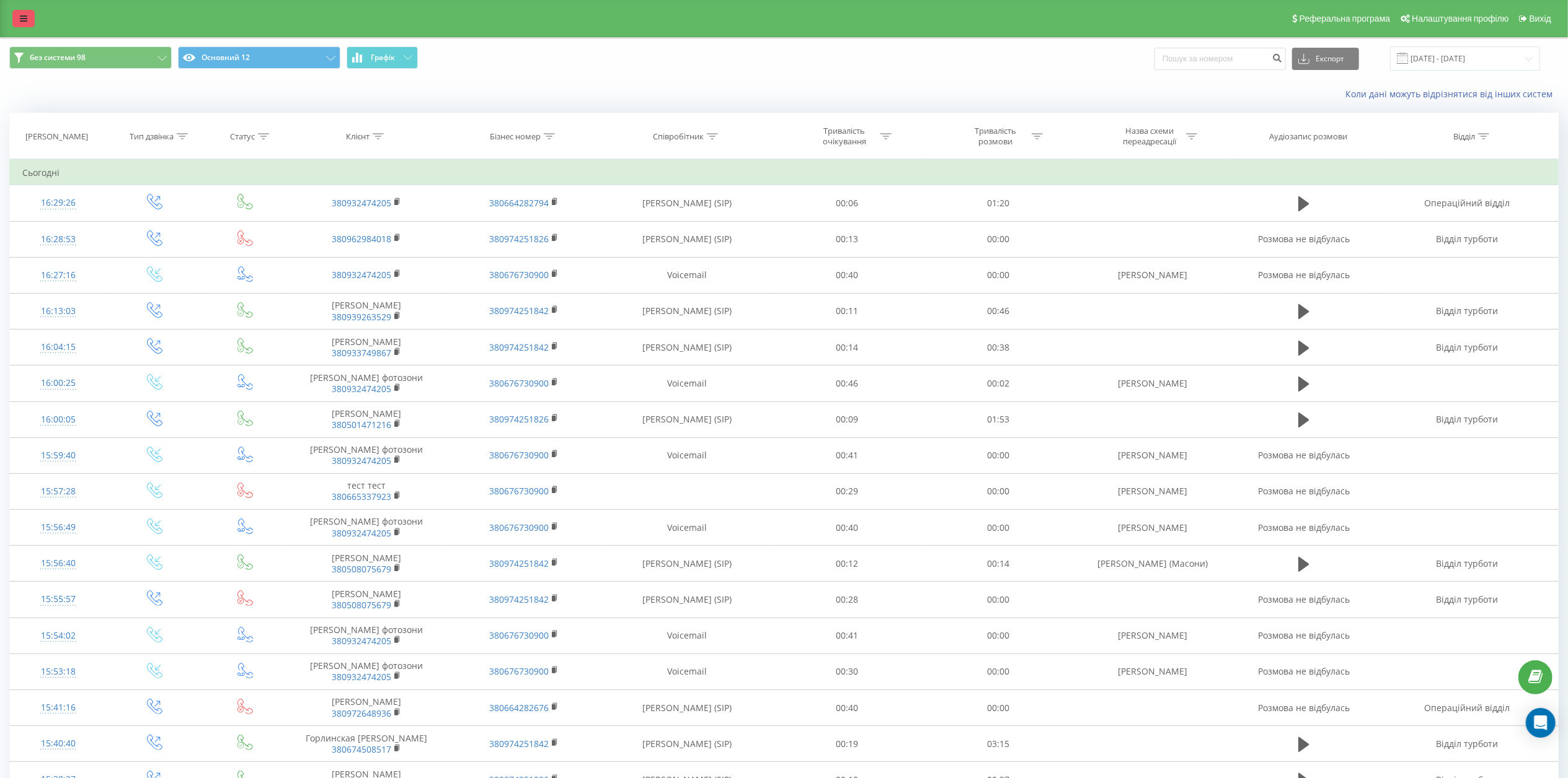
click at [20, 20] on icon at bounding box center [23, 19] width 8 height 9
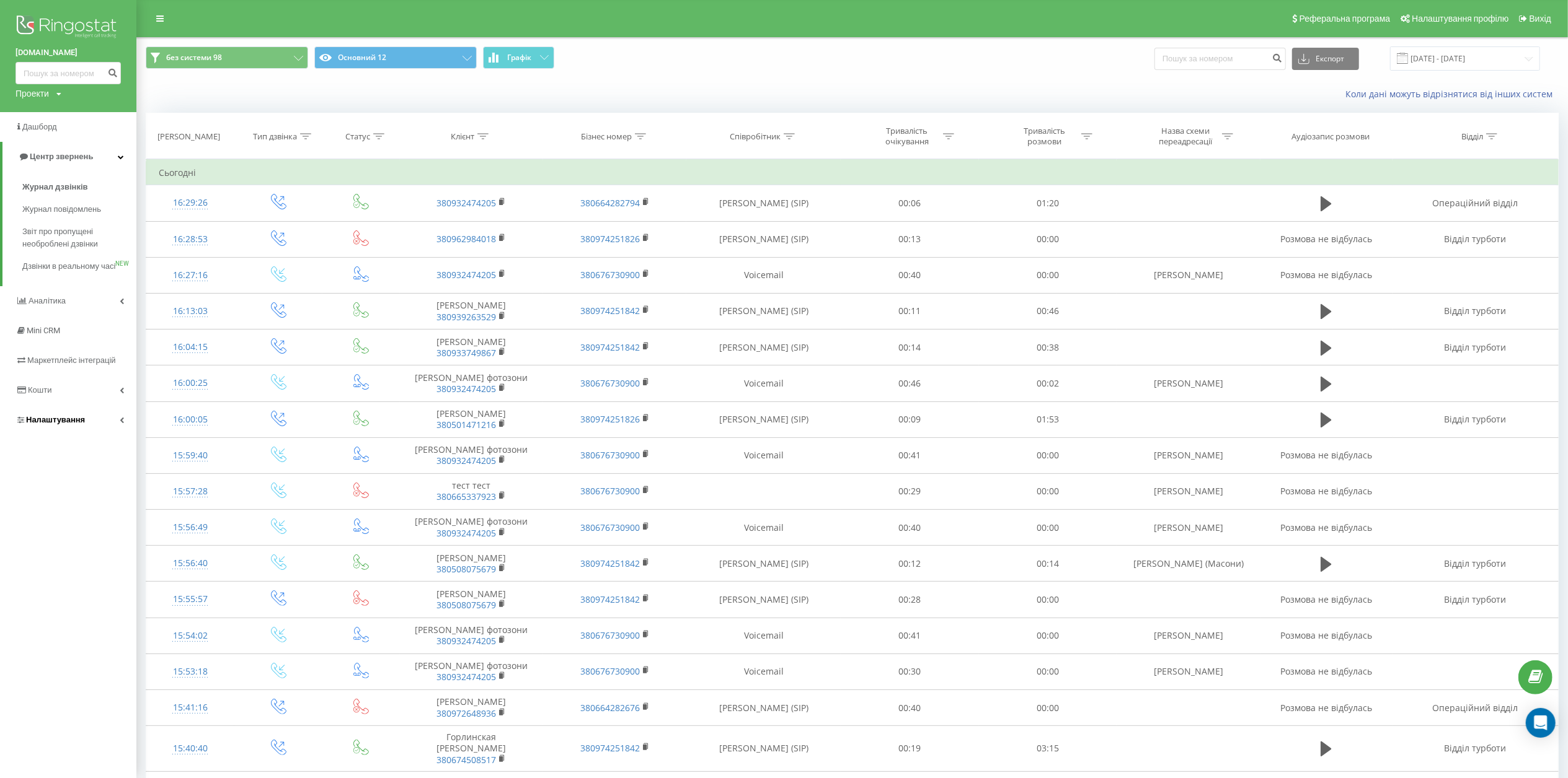
click at [67, 435] on link "Налаштування" at bounding box center [68, 420] width 136 height 30
click at [89, 348] on link "Загальні налаштування" at bounding box center [79, 344] width 114 height 38
click at [102, 342] on span "Загальні налаштування" at bounding box center [79, 346] width 93 height 25
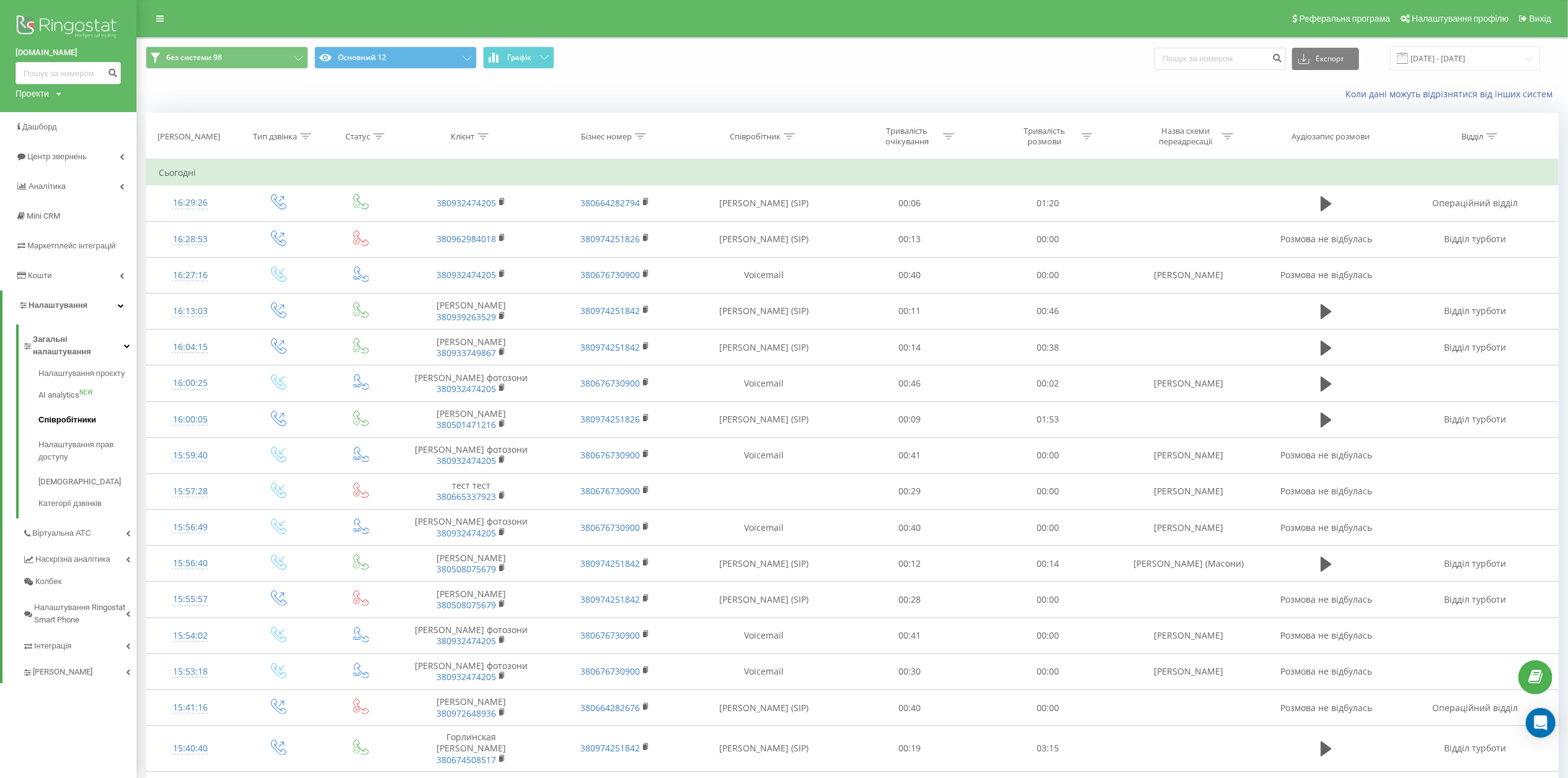
click at [66, 414] on span "Співробітники" at bounding box center [67, 420] width 58 height 12
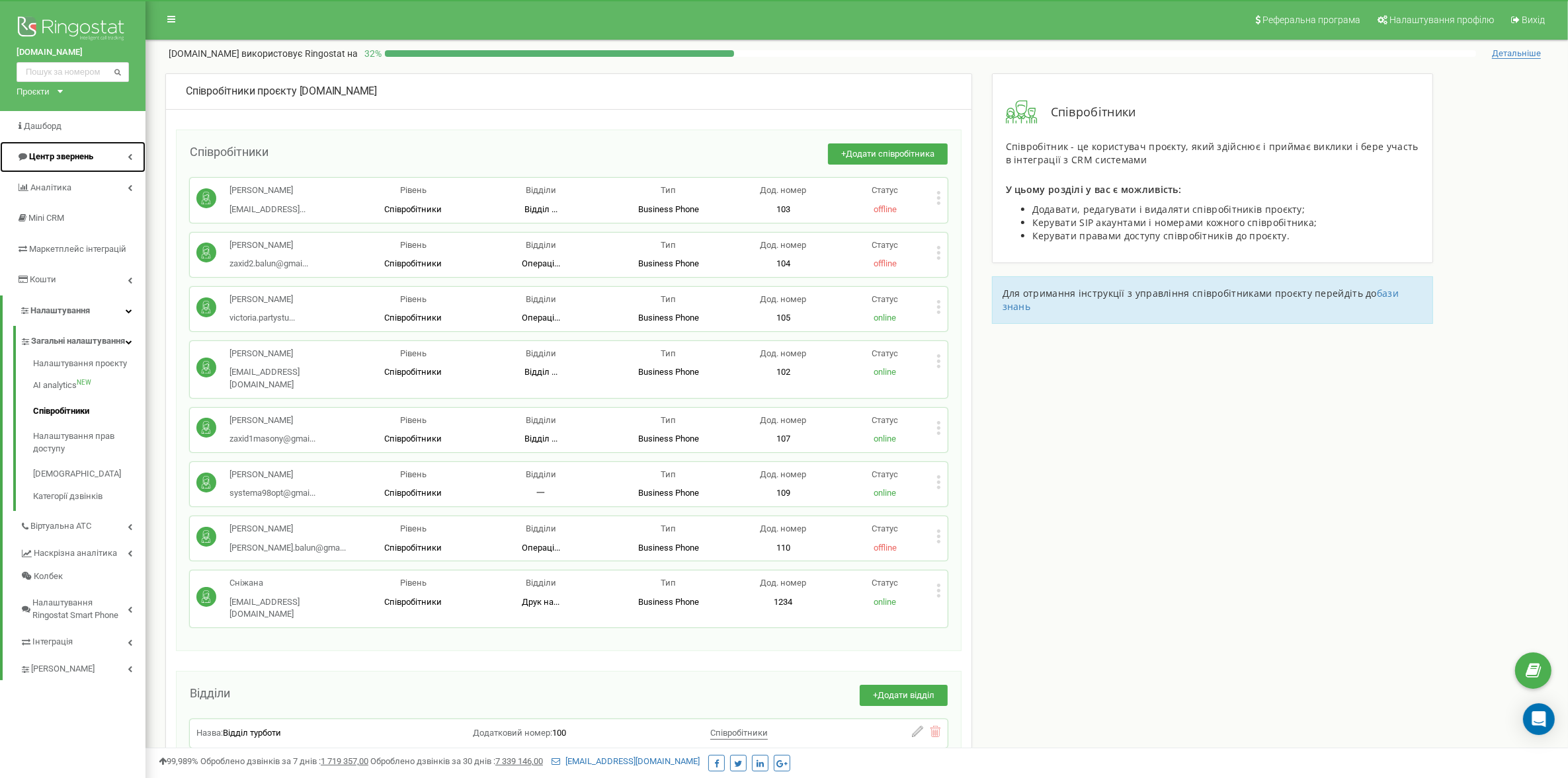
click at [75, 158] on span "Центр звернень" at bounding box center [61, 156] width 64 height 10
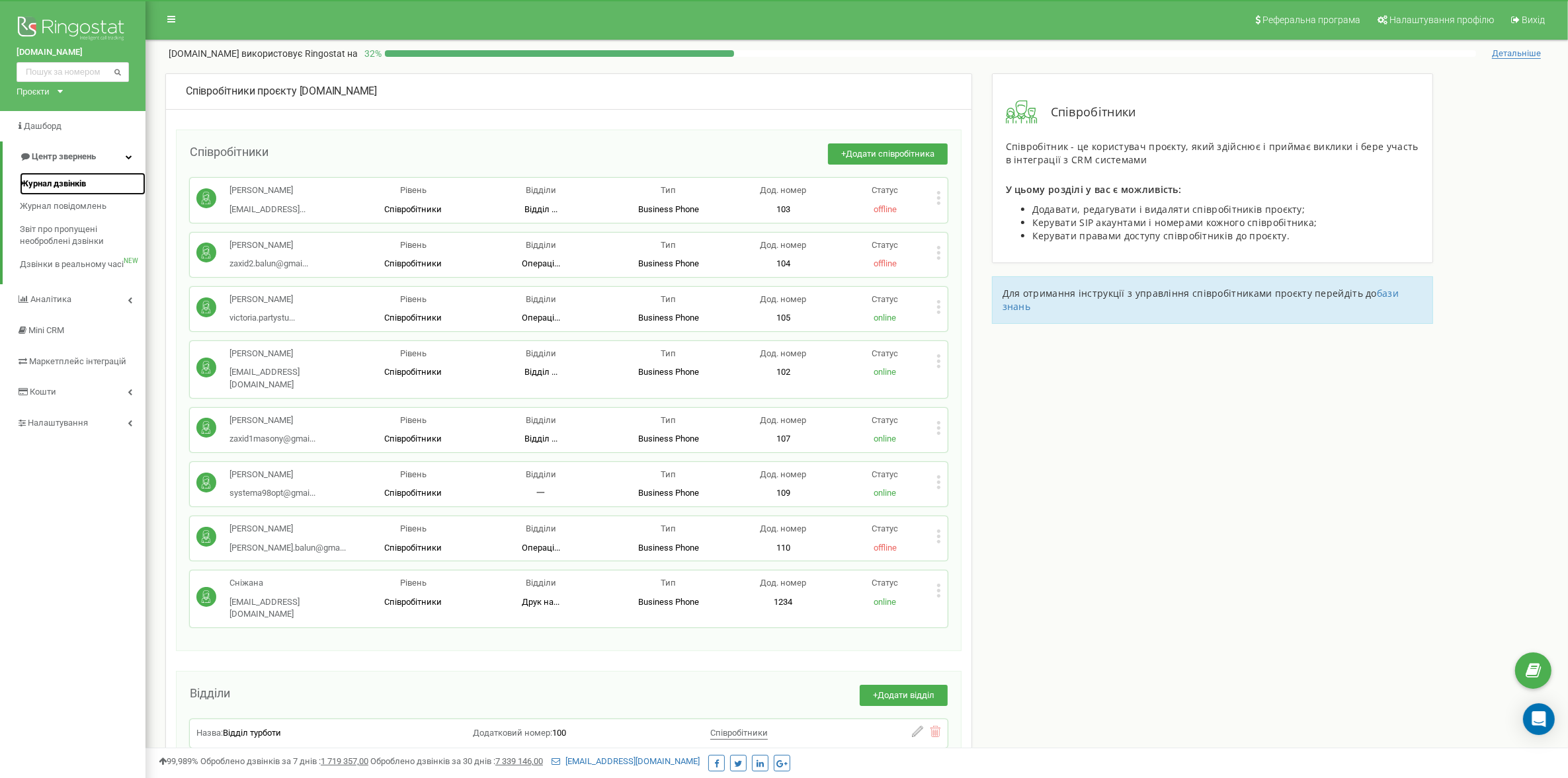
click at [73, 180] on span "Журнал дзвінків" at bounding box center [53, 183] width 66 height 12
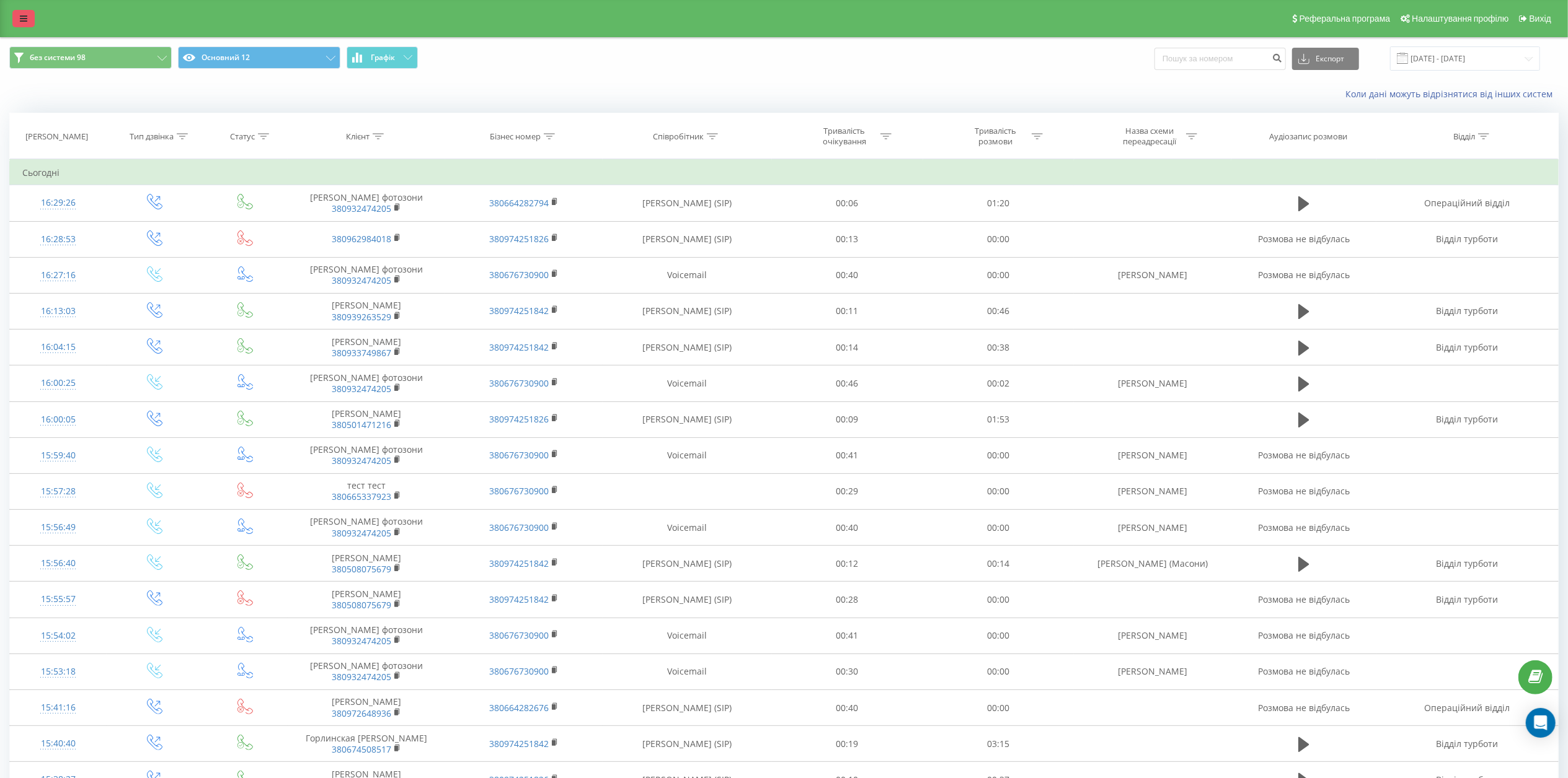
click at [25, 21] on icon at bounding box center [23, 19] width 8 height 9
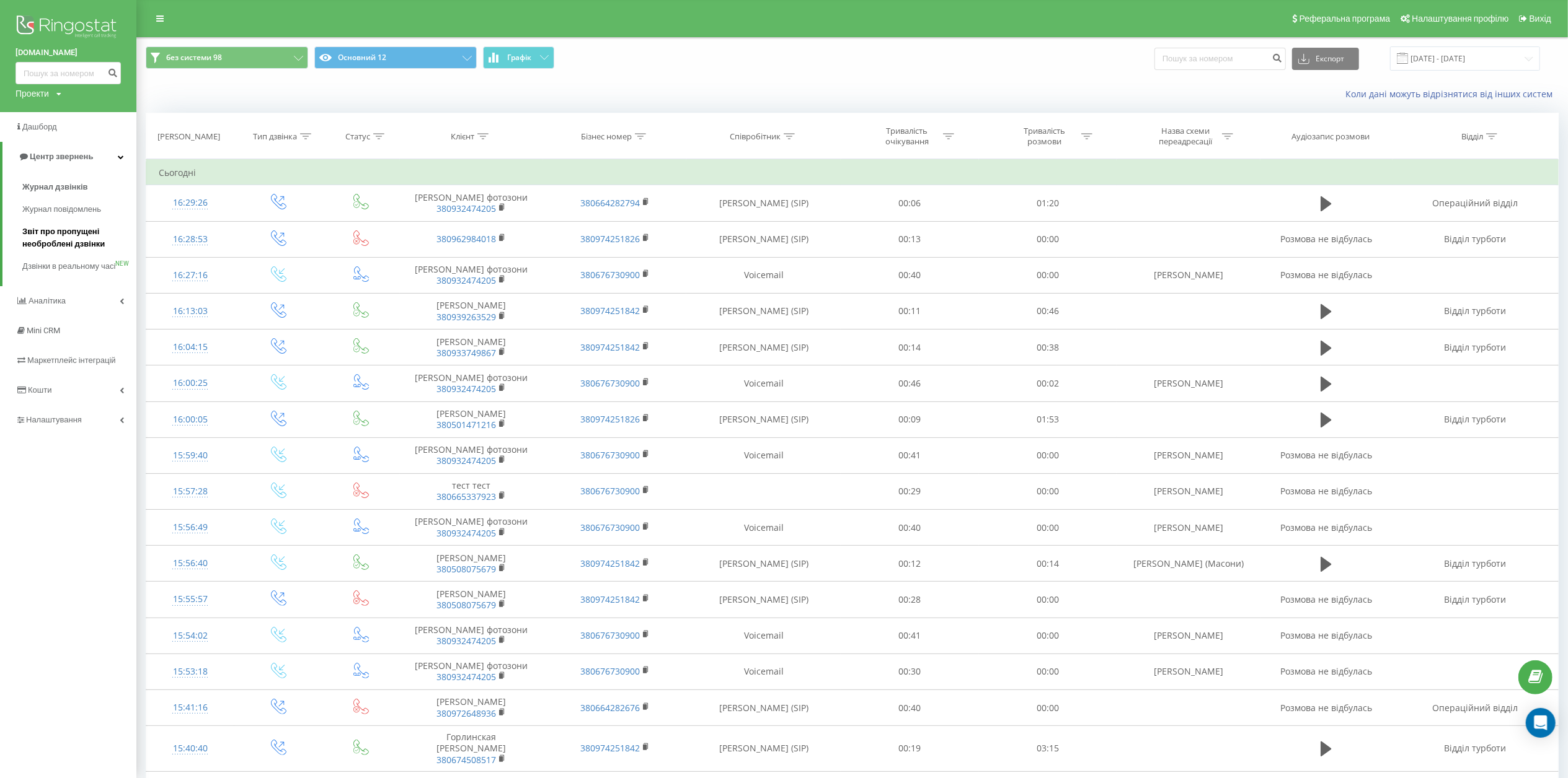
click at [80, 238] on span "Звіт про пропущені необроблені дзвінки" at bounding box center [76, 238] width 108 height 25
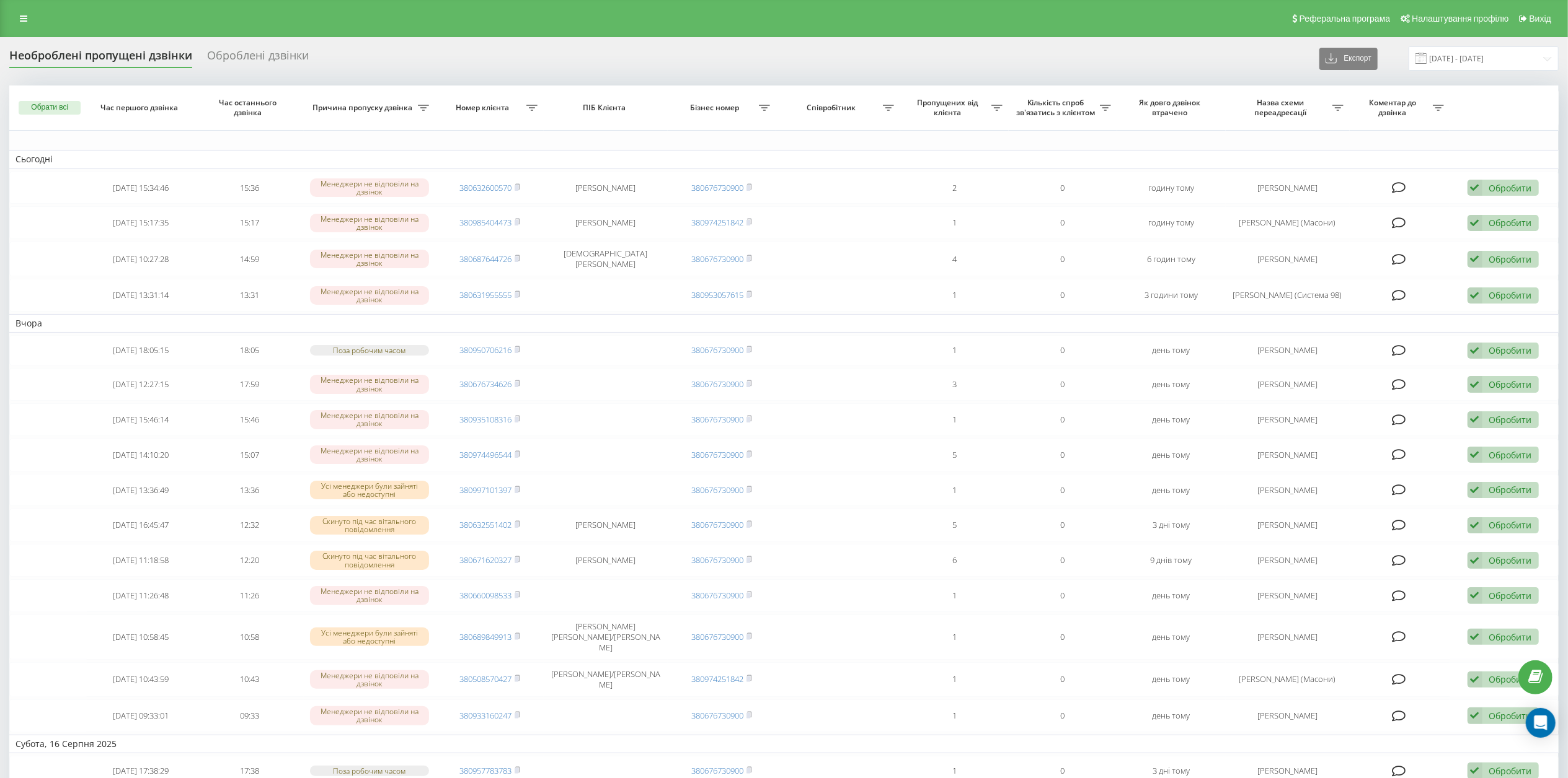
click at [237, 52] on div "Оброблені дзвінки" at bounding box center [258, 58] width 102 height 19
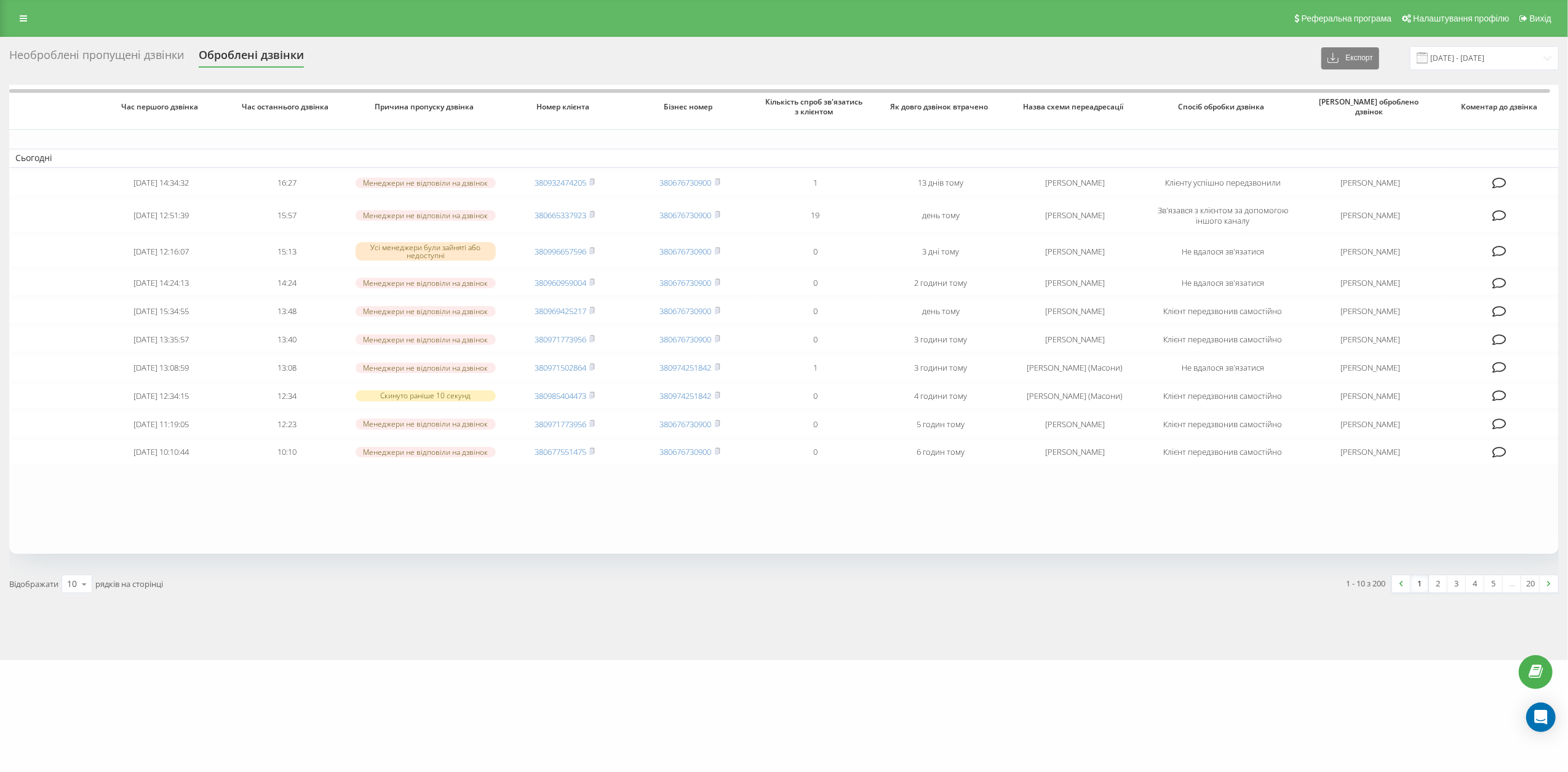
click at [101, 62] on div "Необроблені пропущені дзвінки" at bounding box center [97, 58] width 175 height 19
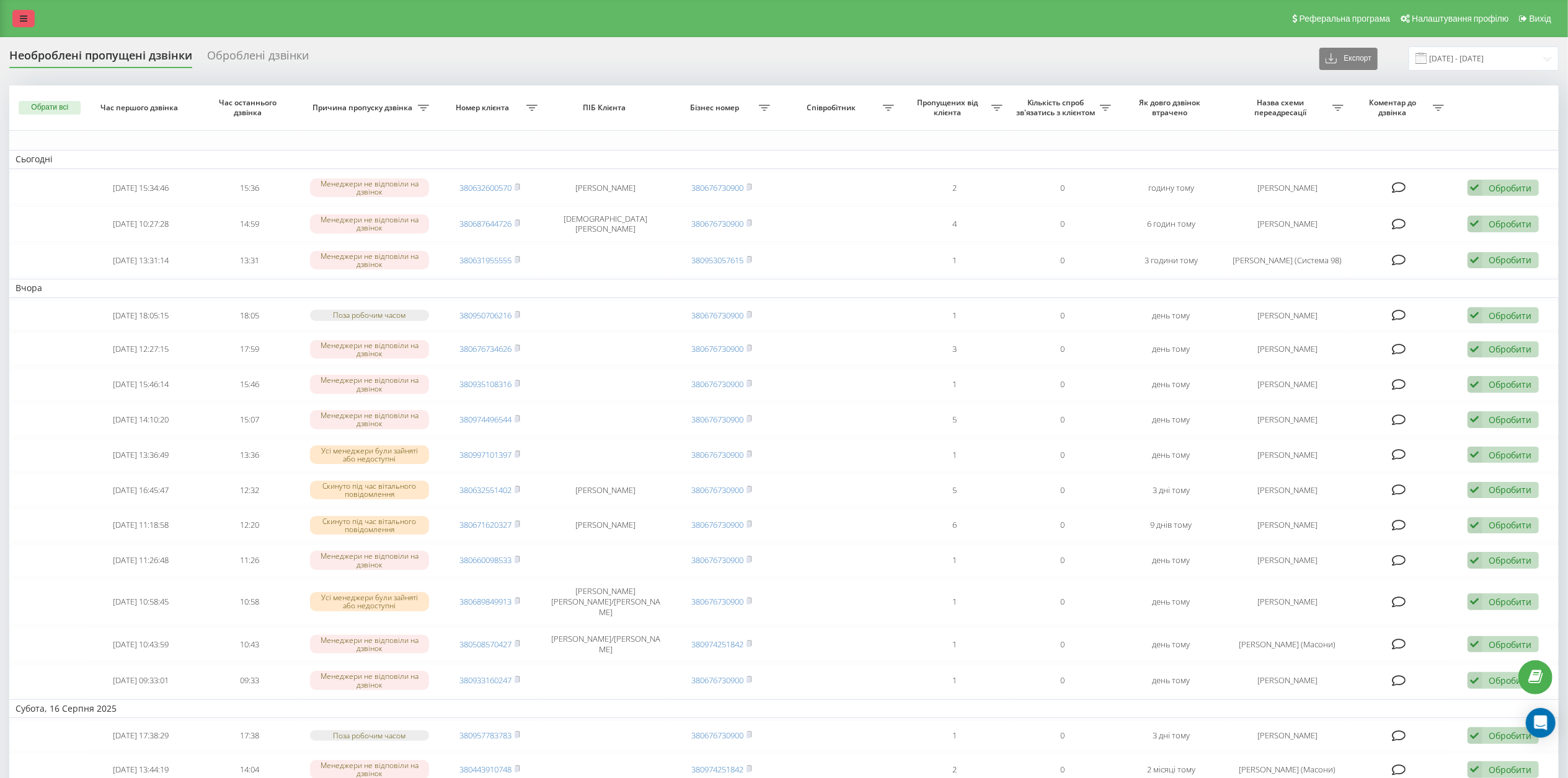
click at [21, 21] on icon at bounding box center [23, 19] width 8 height 9
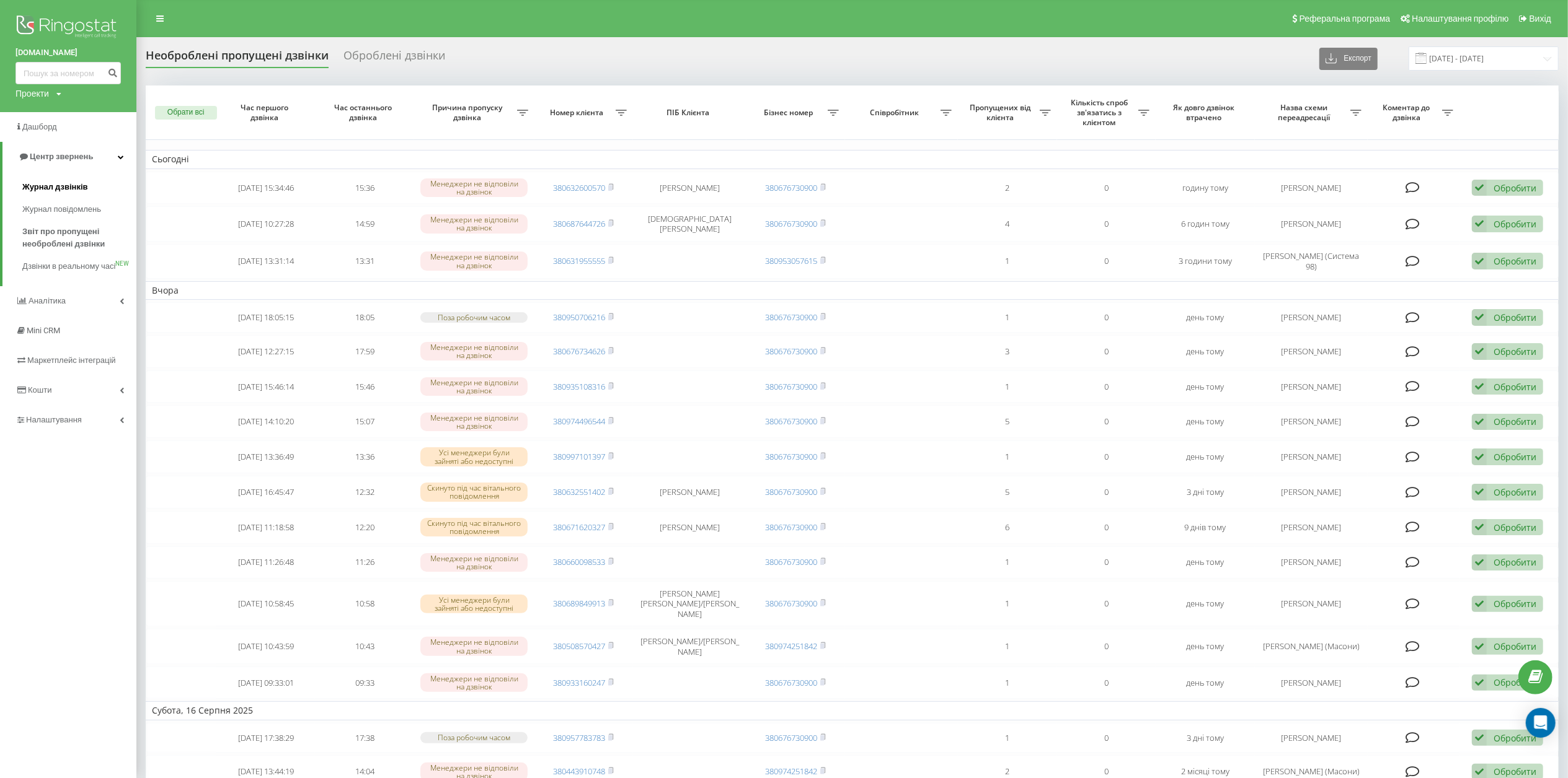
click at [57, 185] on span "Журнал дзвінків" at bounding box center [55, 187] width 66 height 12
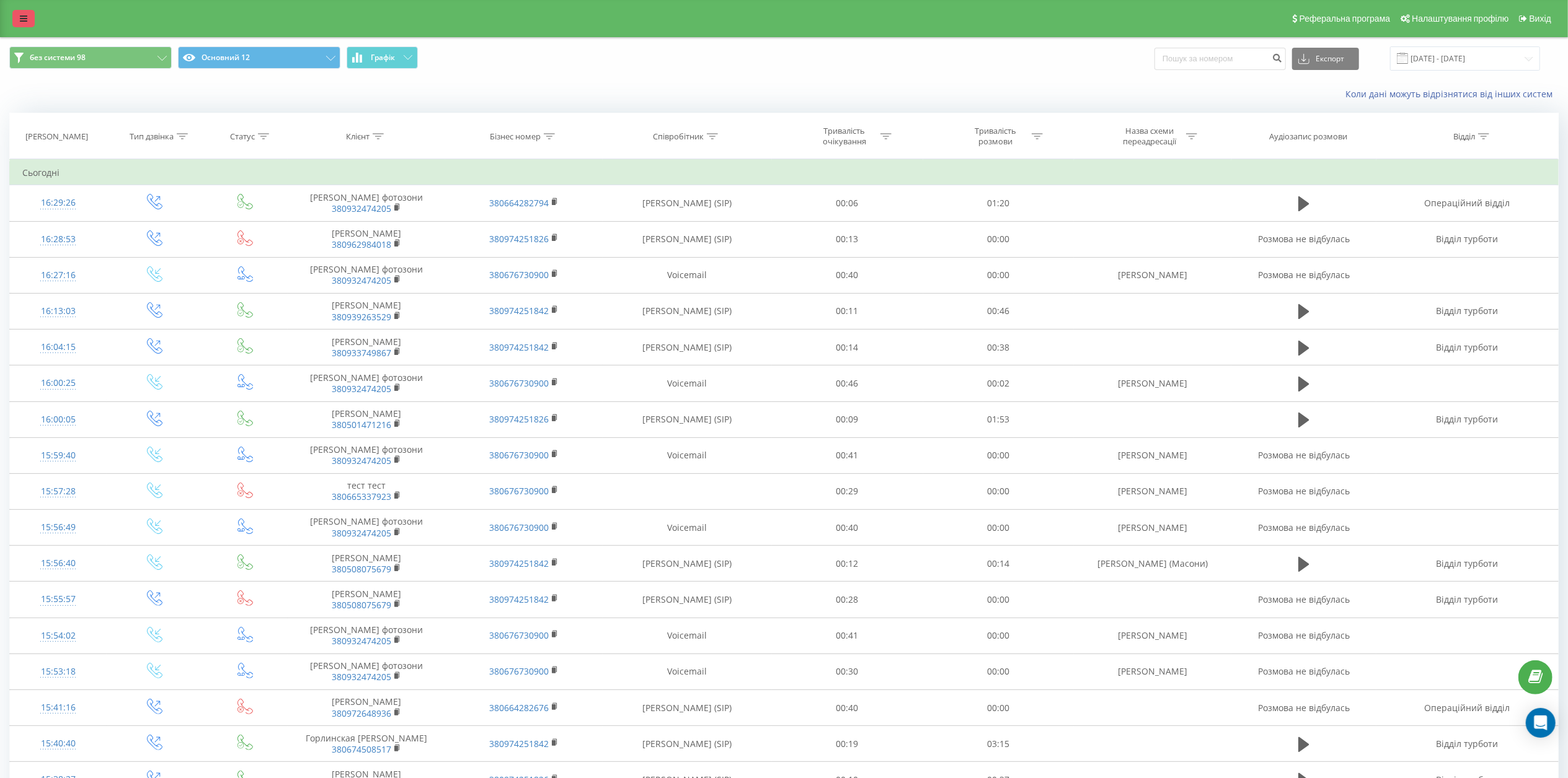
click at [20, 21] on icon at bounding box center [23, 19] width 8 height 9
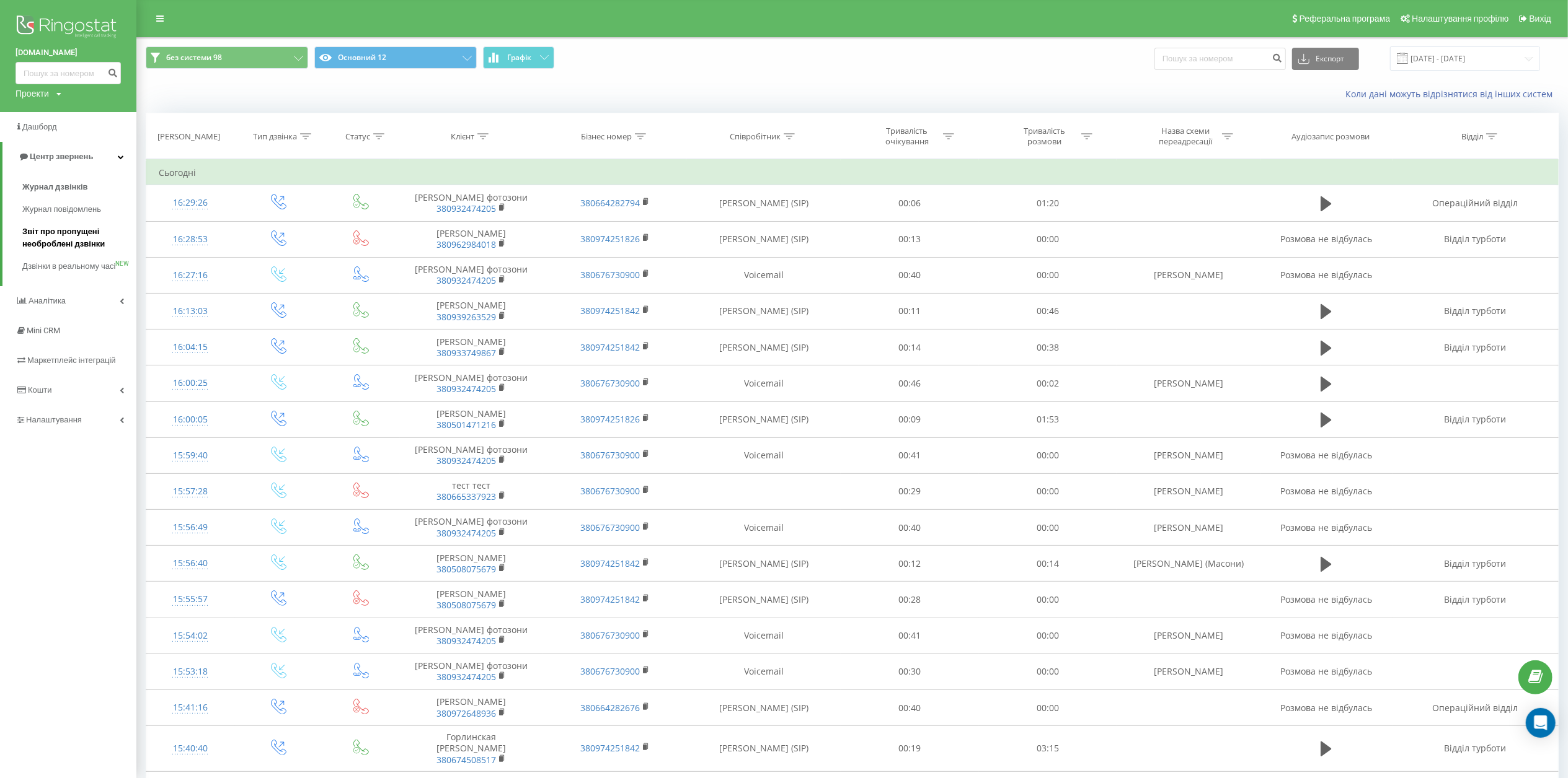
click at [52, 231] on span "Звіт про пропущені необроблені дзвінки" at bounding box center [76, 238] width 108 height 25
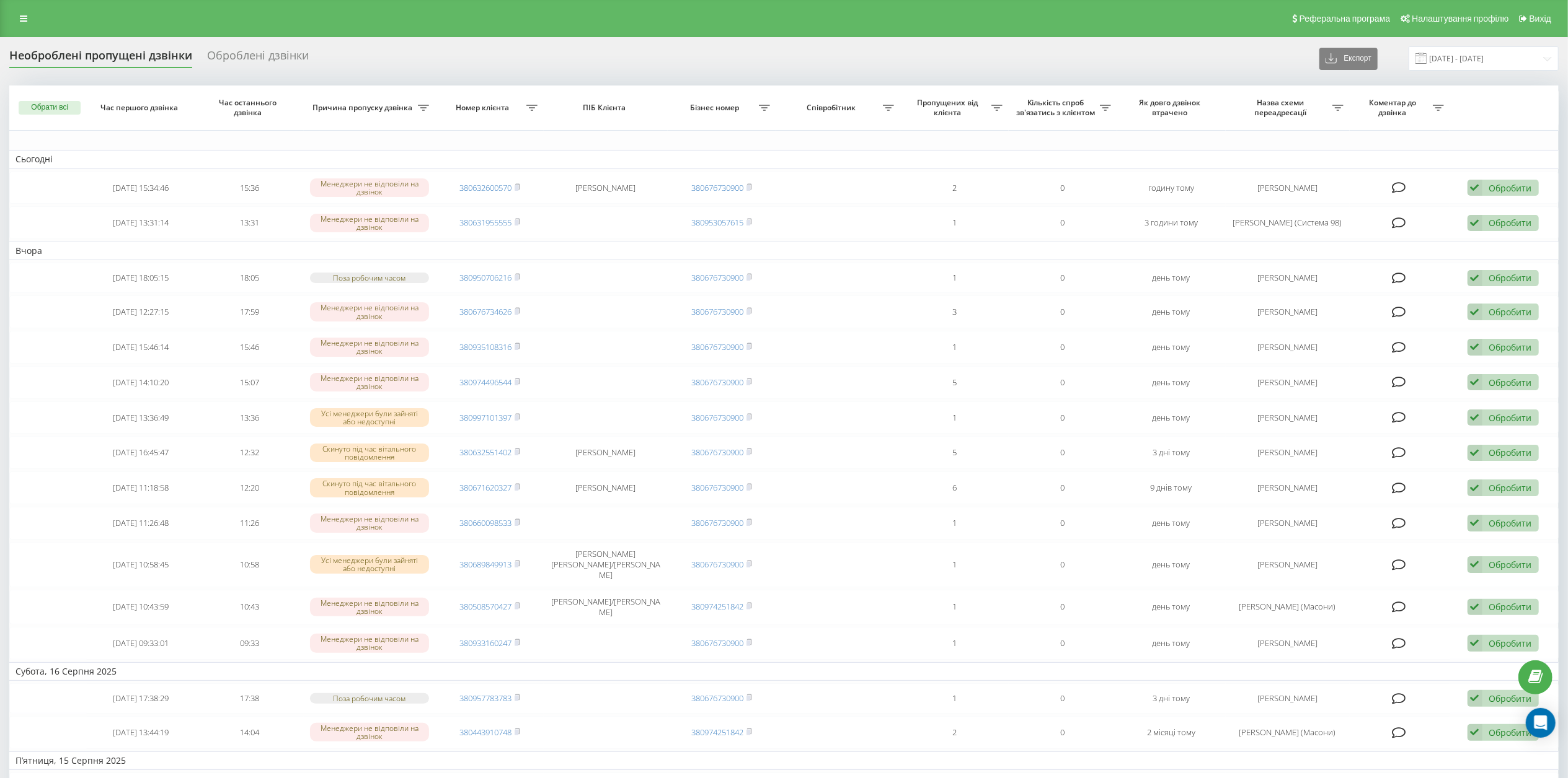
click at [228, 60] on div "Оброблені дзвінки" at bounding box center [258, 58] width 102 height 19
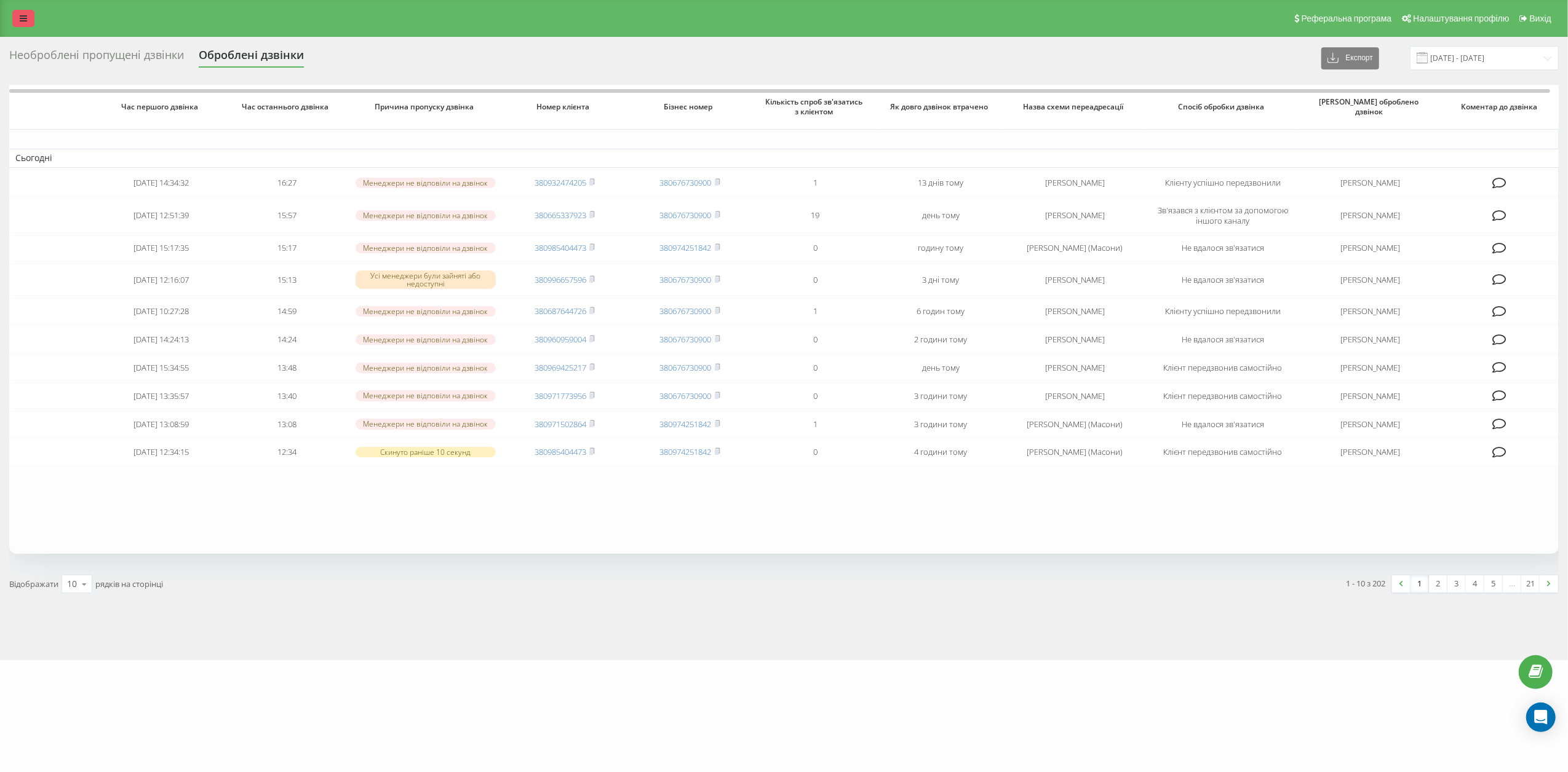
click at [30, 18] on link at bounding box center [23, 18] width 22 height 17
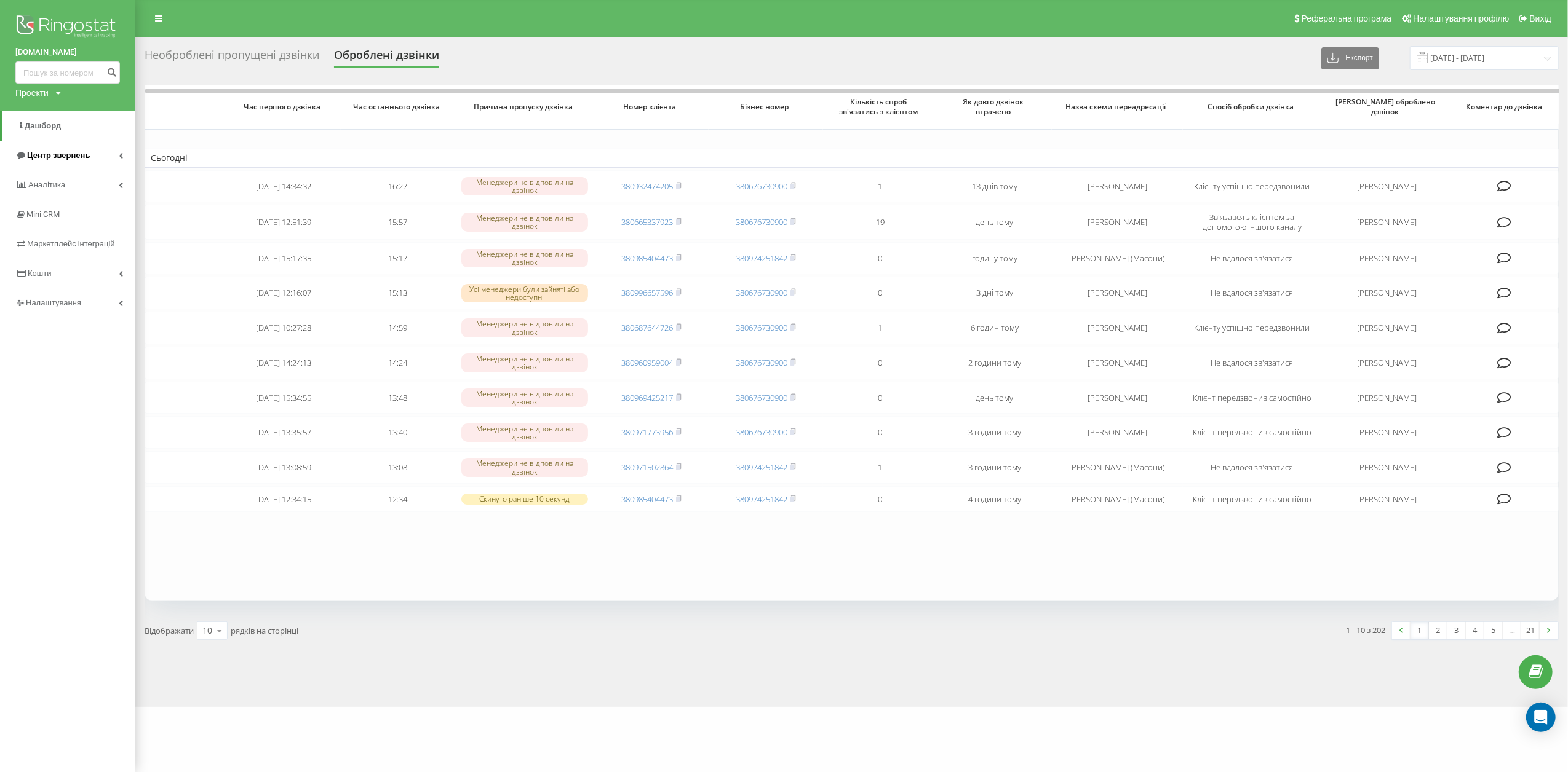
click at [35, 158] on span "Центр звернень" at bounding box center [59, 155] width 63 height 10
click at [52, 244] on span "Звіт про пропущені необроблені дзвінки" at bounding box center [75, 236] width 107 height 25
click at [27, 269] on span "Дзвінки в реальному часі" at bounding box center [68, 271] width 93 height 25
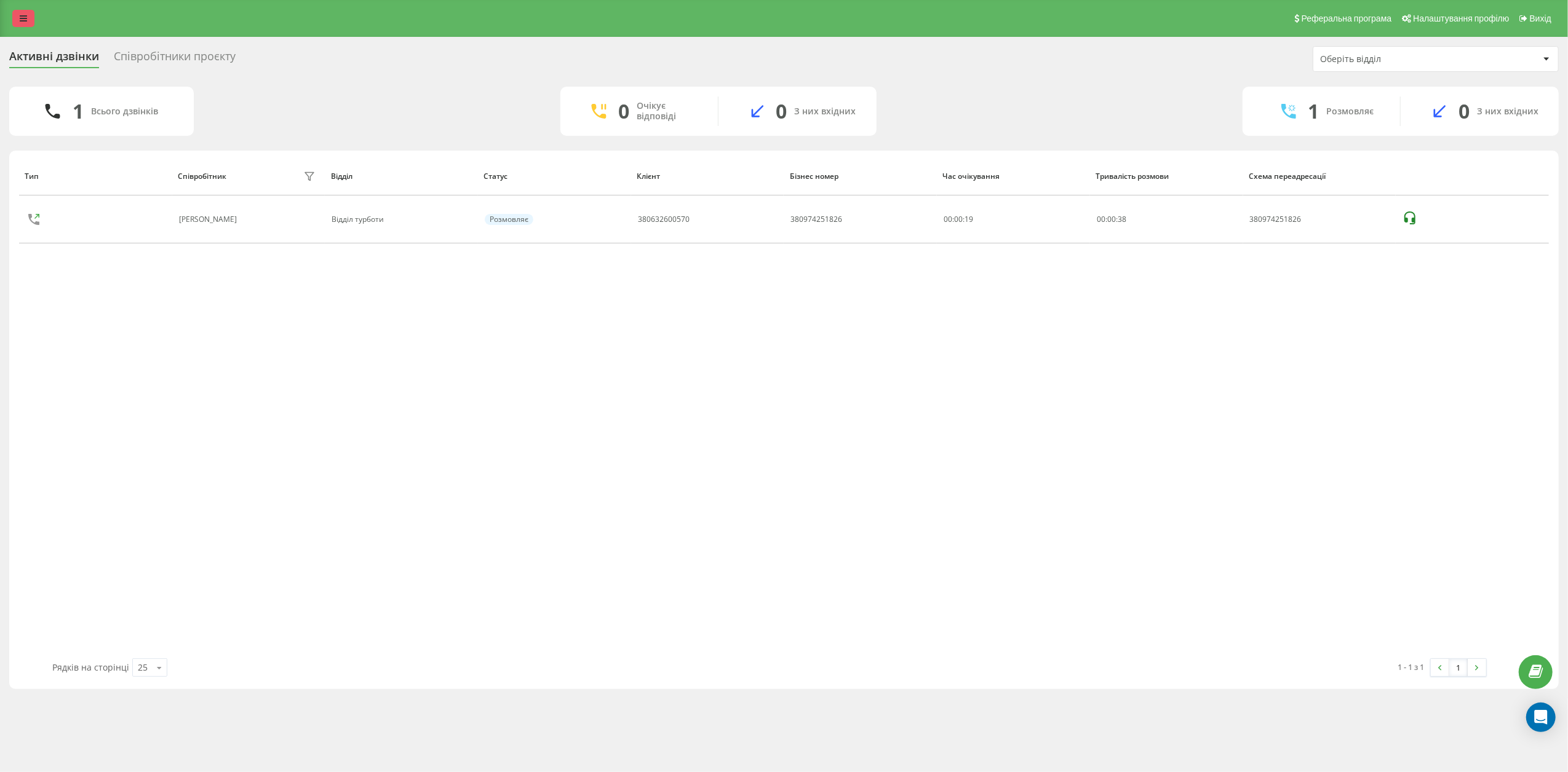
click at [27, 16] on link at bounding box center [23, 18] width 22 height 17
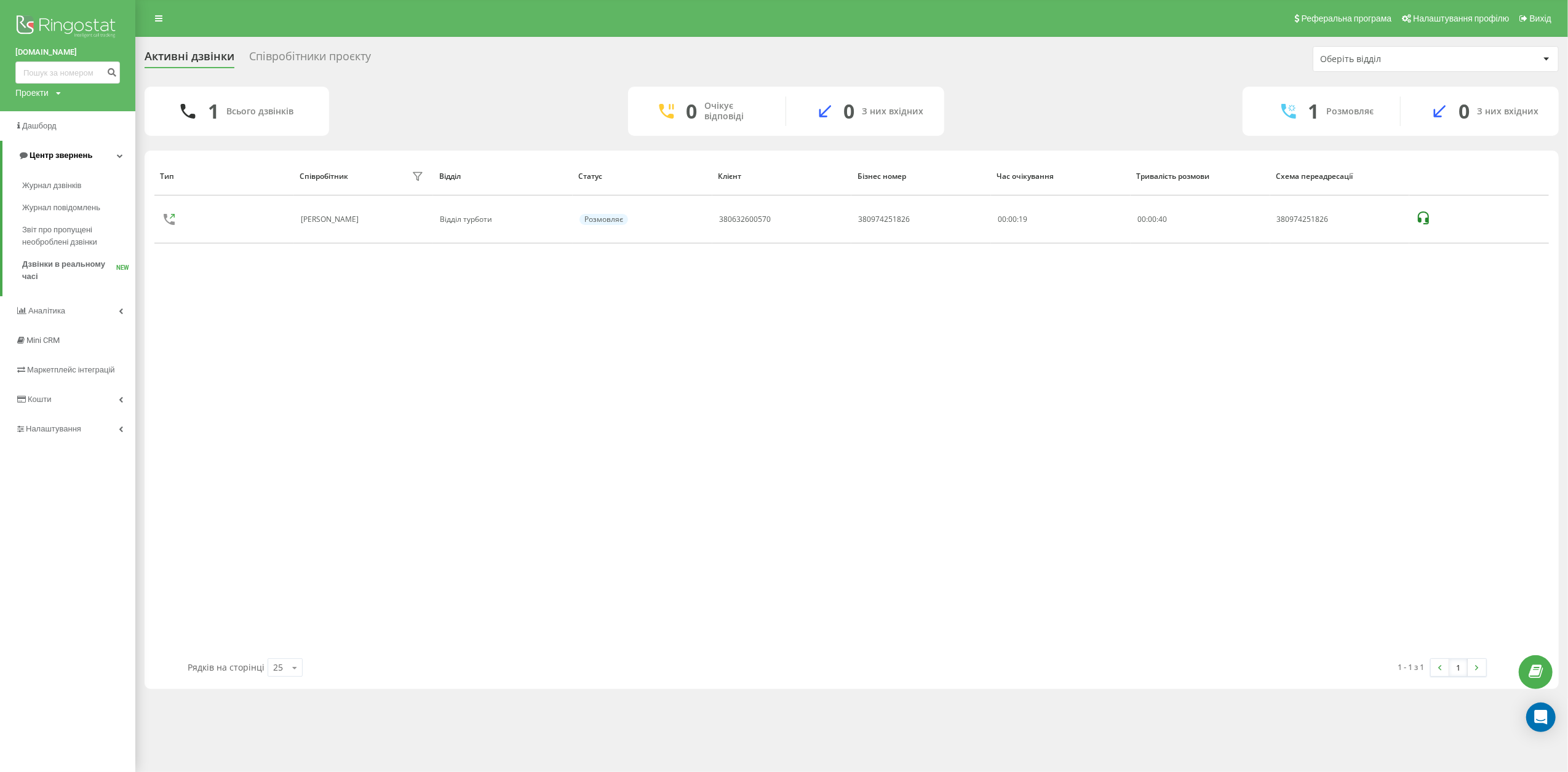
click at [52, 156] on span "Центр звернень" at bounding box center [61, 155] width 63 height 10
click at [52, 156] on span "Центр звернень" at bounding box center [59, 155] width 63 height 10
click at [50, 182] on span "Журнал дзвінків" at bounding box center [55, 185] width 66 height 12
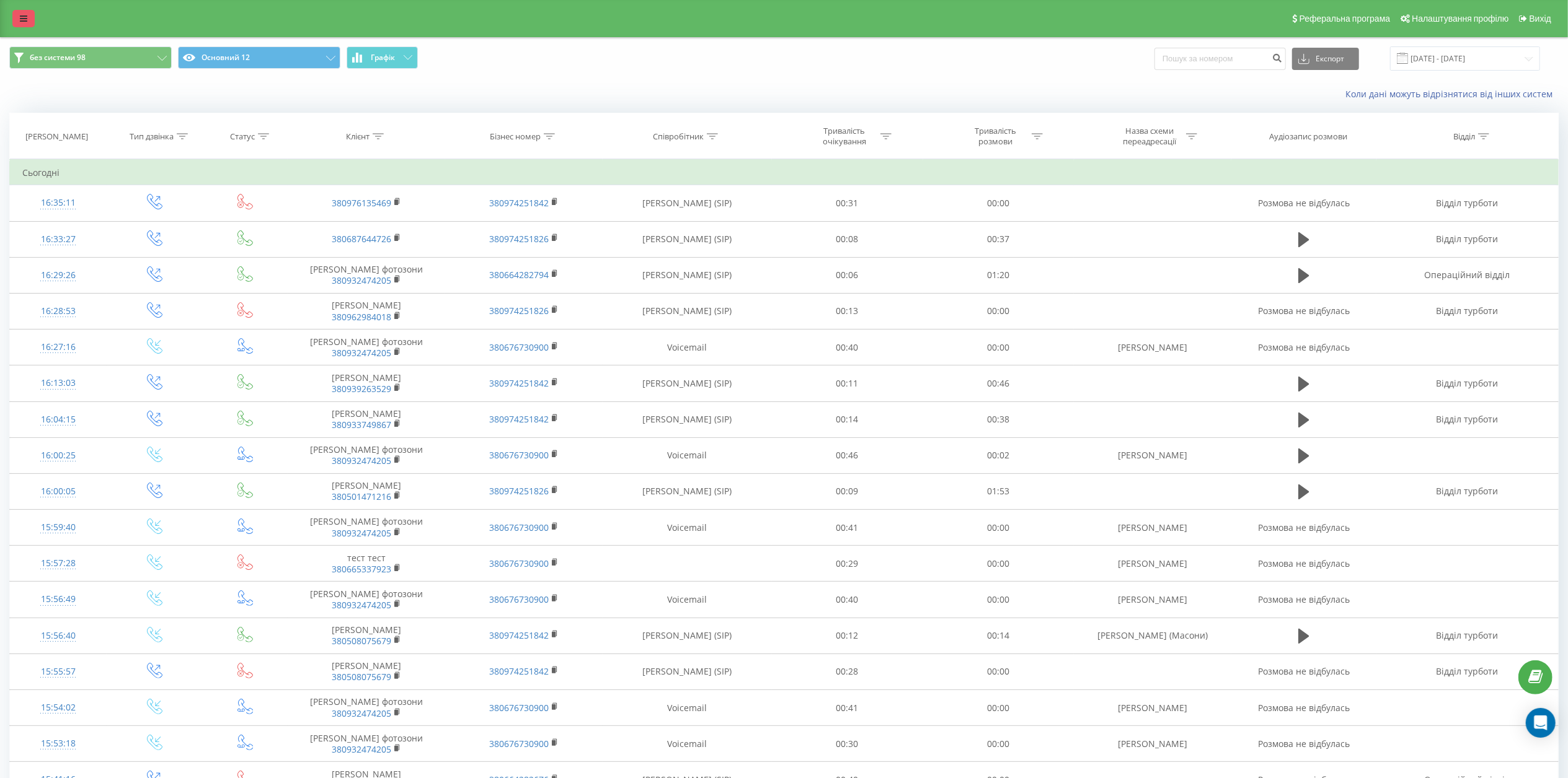
click at [21, 18] on icon at bounding box center [23, 19] width 8 height 9
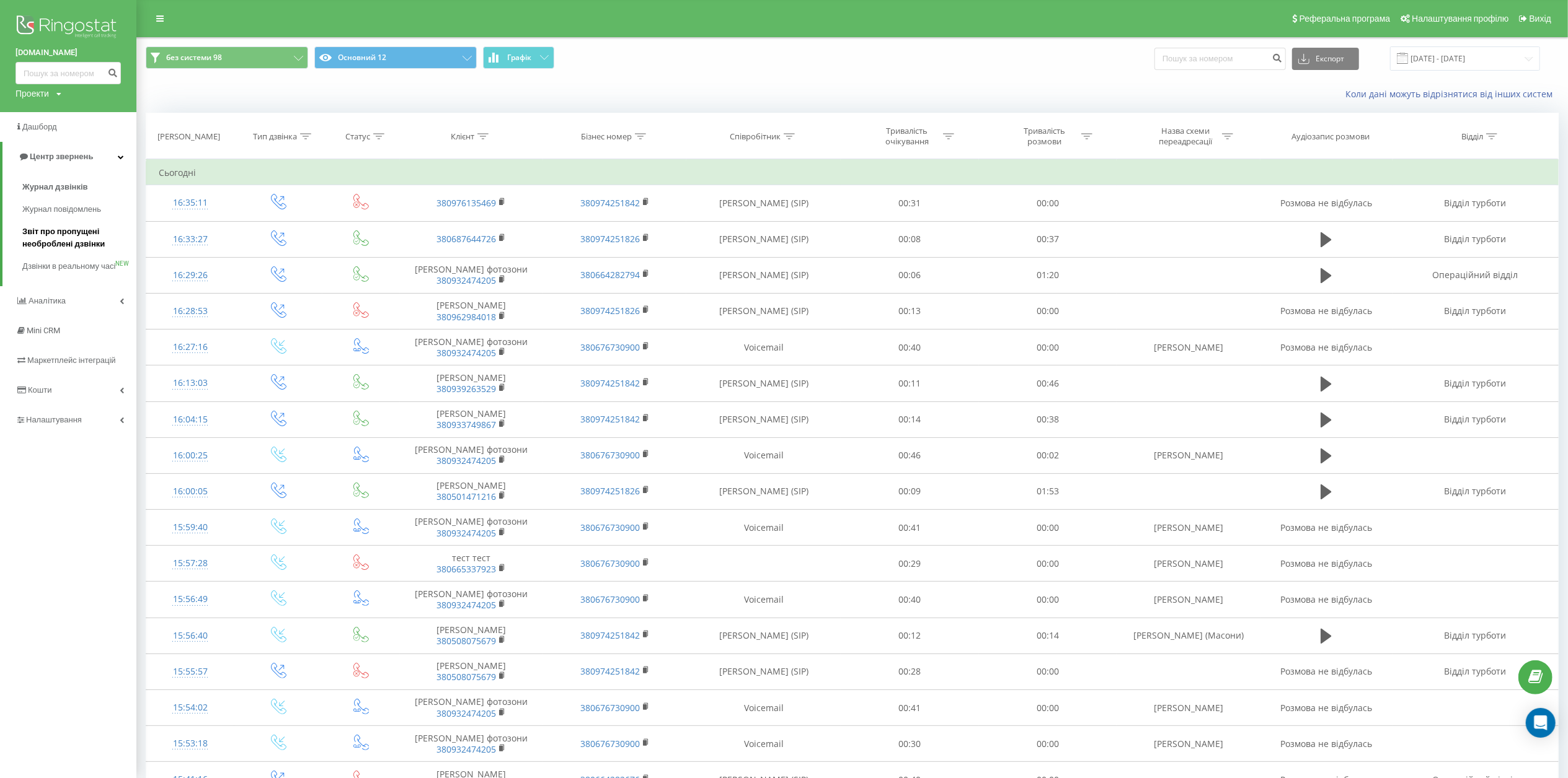
click at [54, 238] on span "Звіт про пропущені необроблені дзвінки" at bounding box center [76, 238] width 108 height 25
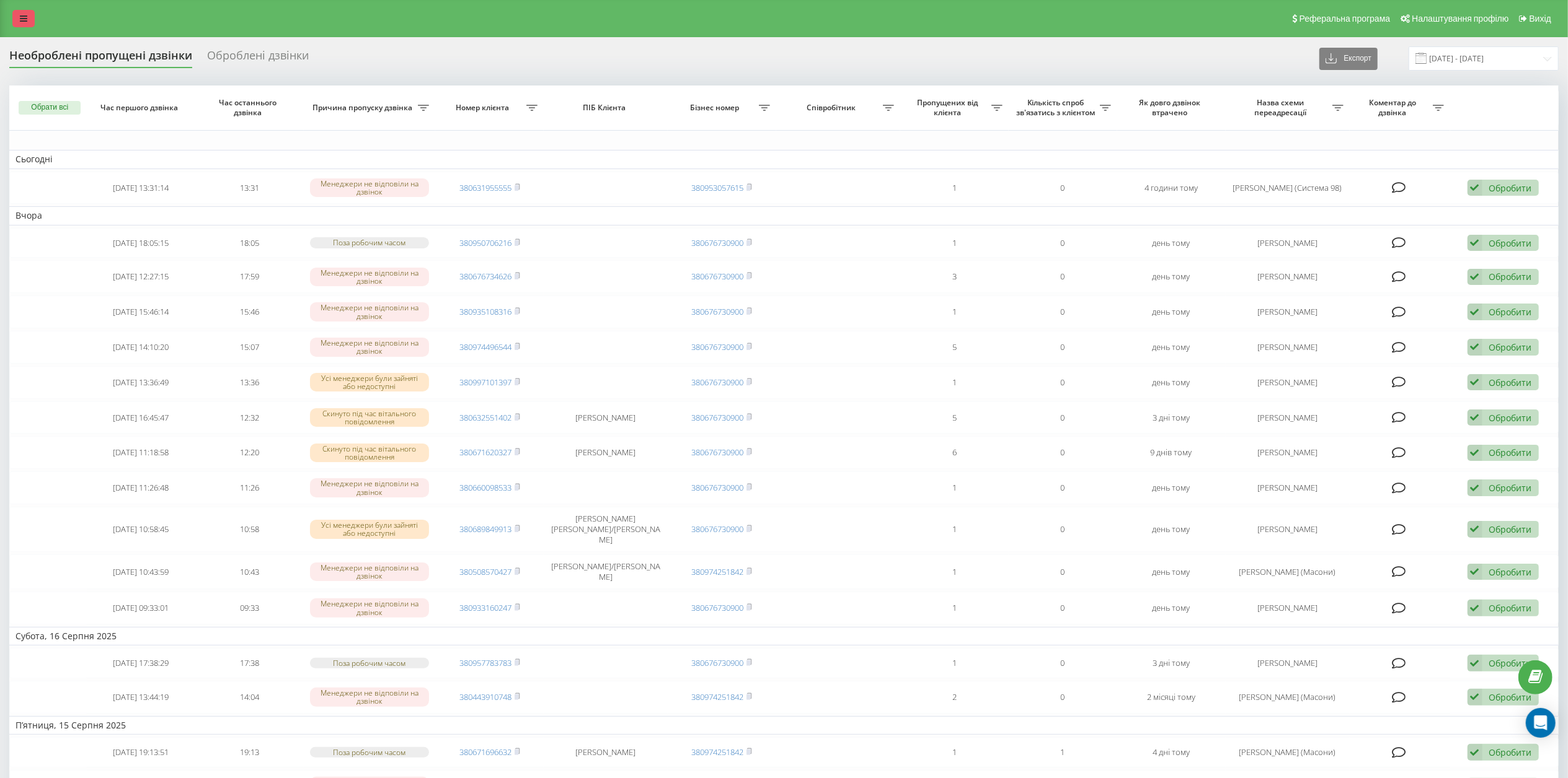
click at [28, 15] on link at bounding box center [23, 18] width 22 height 17
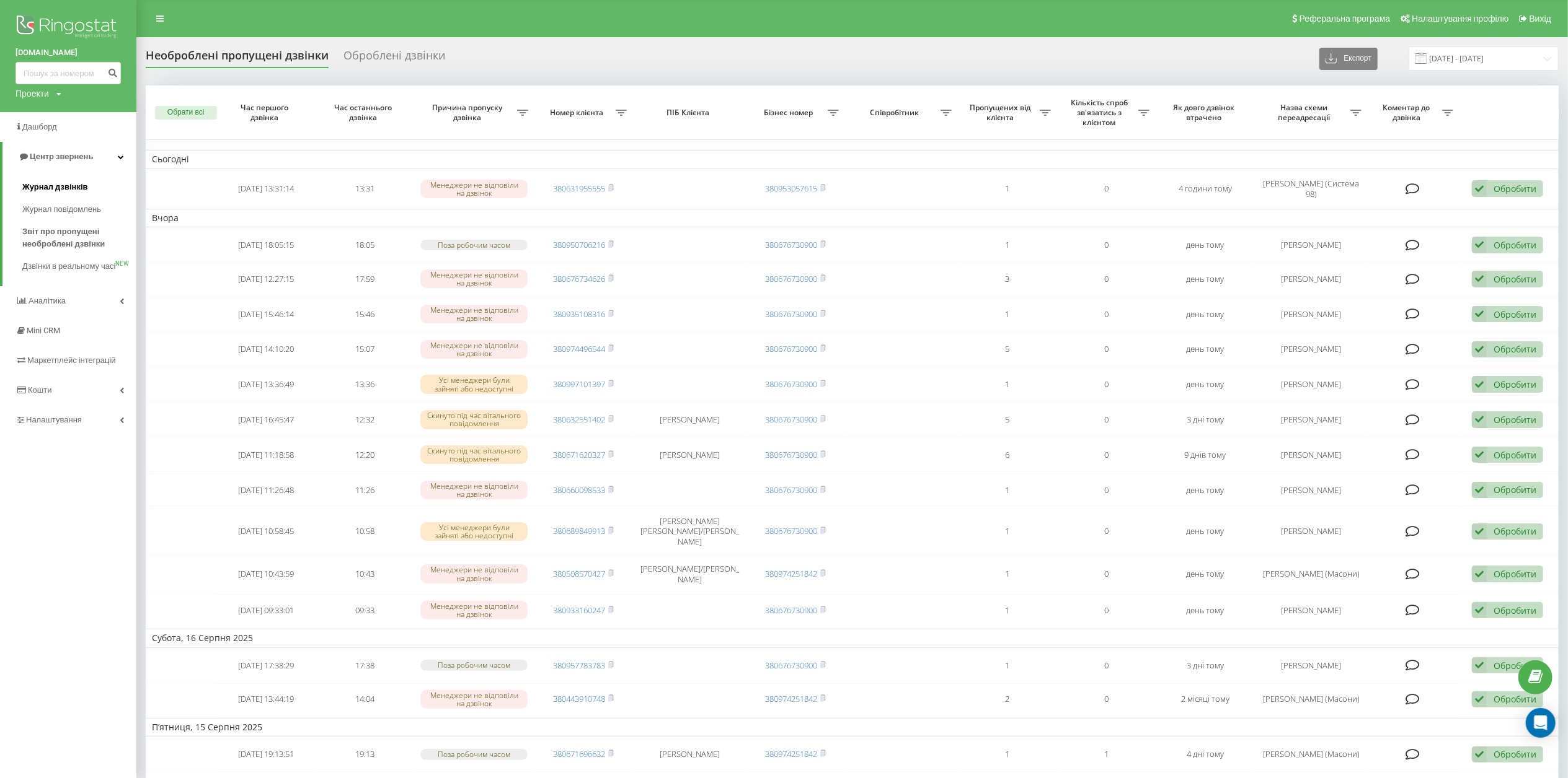
click at [51, 179] on link "Журнал дзвінків" at bounding box center [79, 187] width 114 height 22
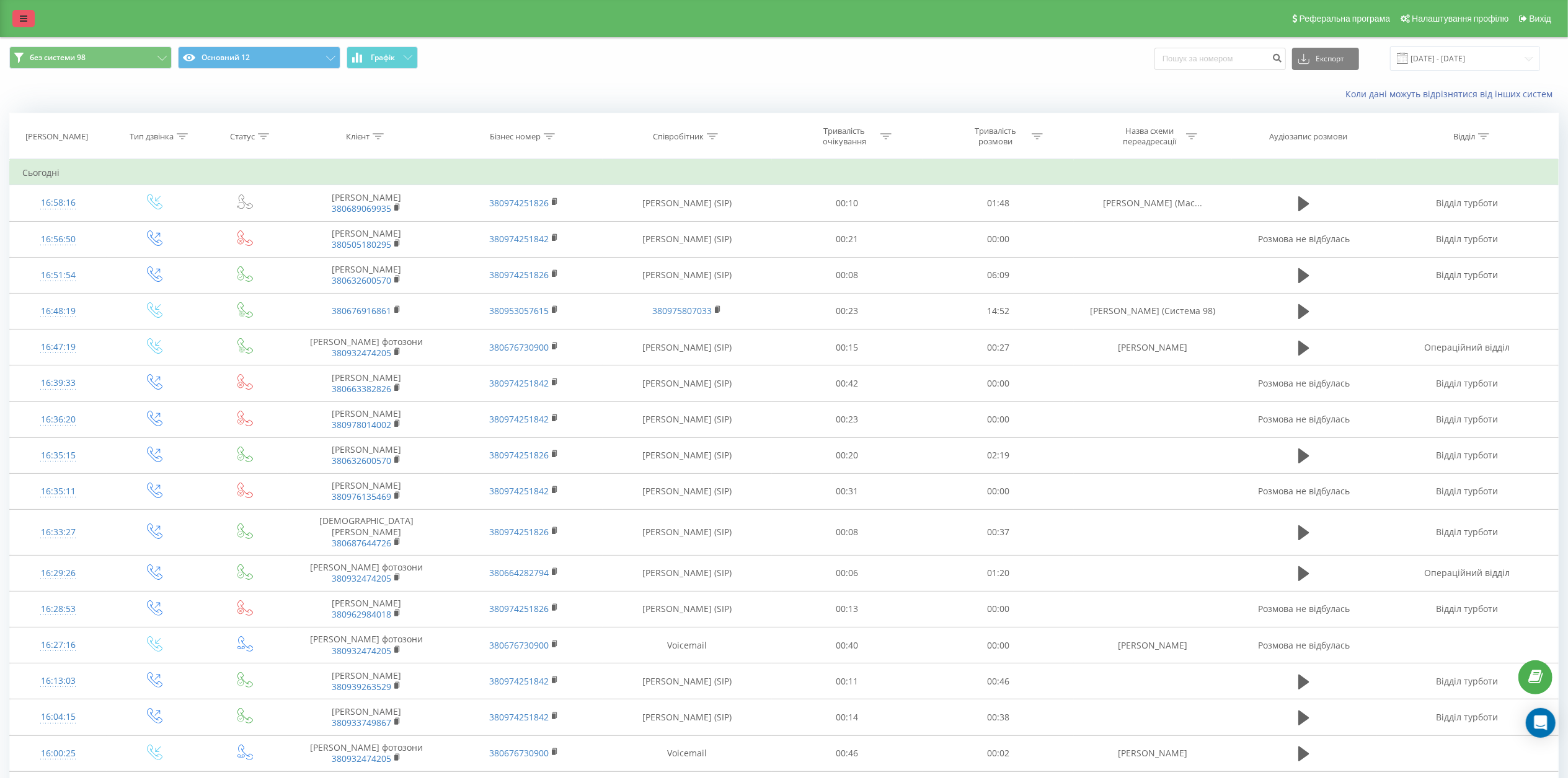
click at [13, 15] on link at bounding box center [23, 18] width 22 height 17
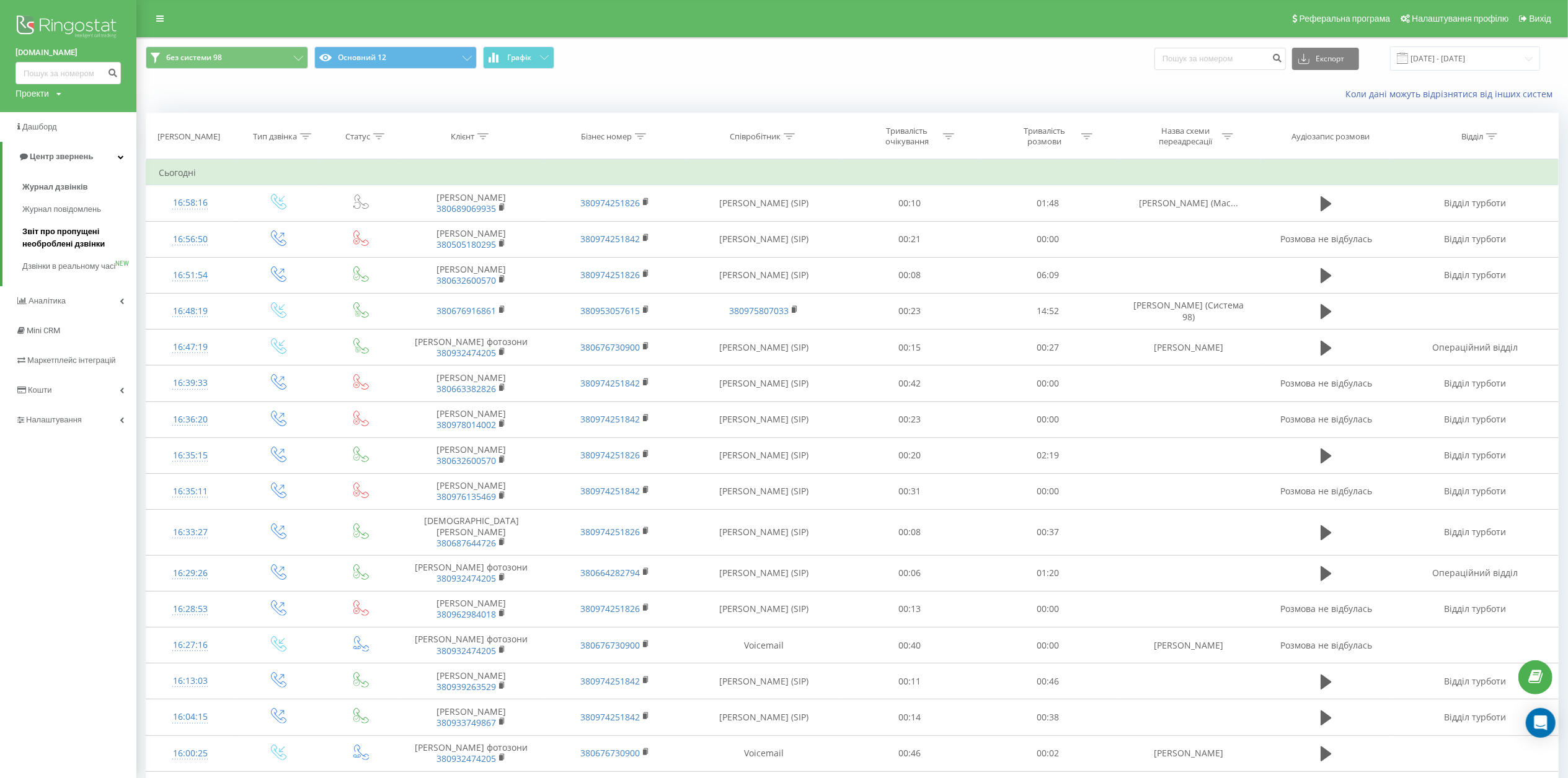
click at [58, 234] on span "Звіт про пропущені необроблені дзвінки" at bounding box center [76, 238] width 108 height 25
